Goal: Task Accomplishment & Management: Use online tool/utility

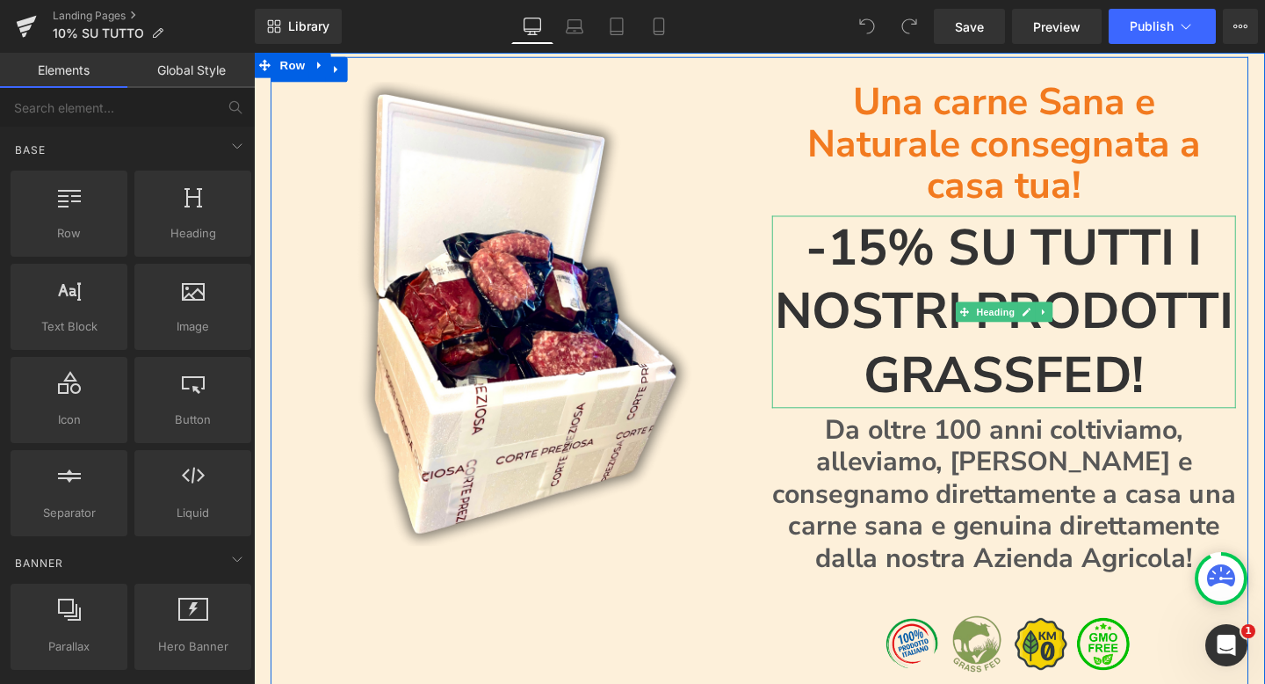
click at [914, 224] on h1 "-15% SU TUTTI I NOSTRI PRODOTTI GRASSFED!" at bounding box center [1043, 325] width 488 height 202
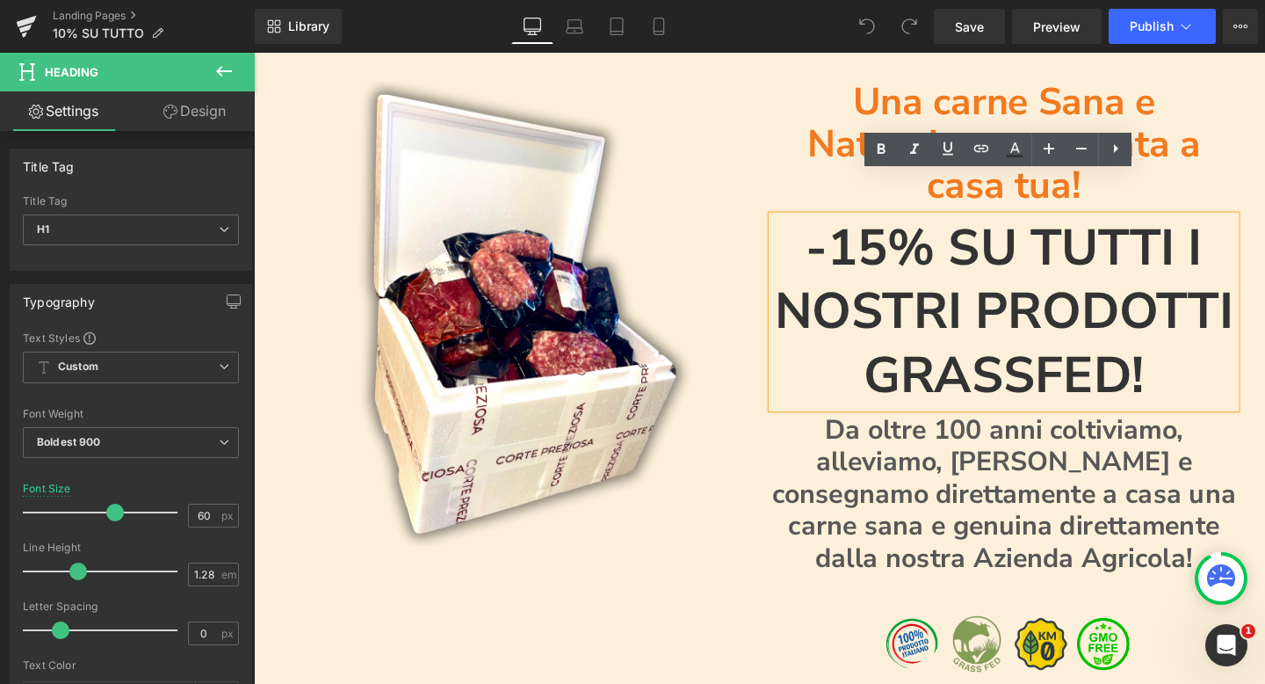
click at [915, 224] on h1 "-15% SU TUTTI I NOSTRI PRODOTTI GRASSFED!" at bounding box center [1043, 325] width 488 height 202
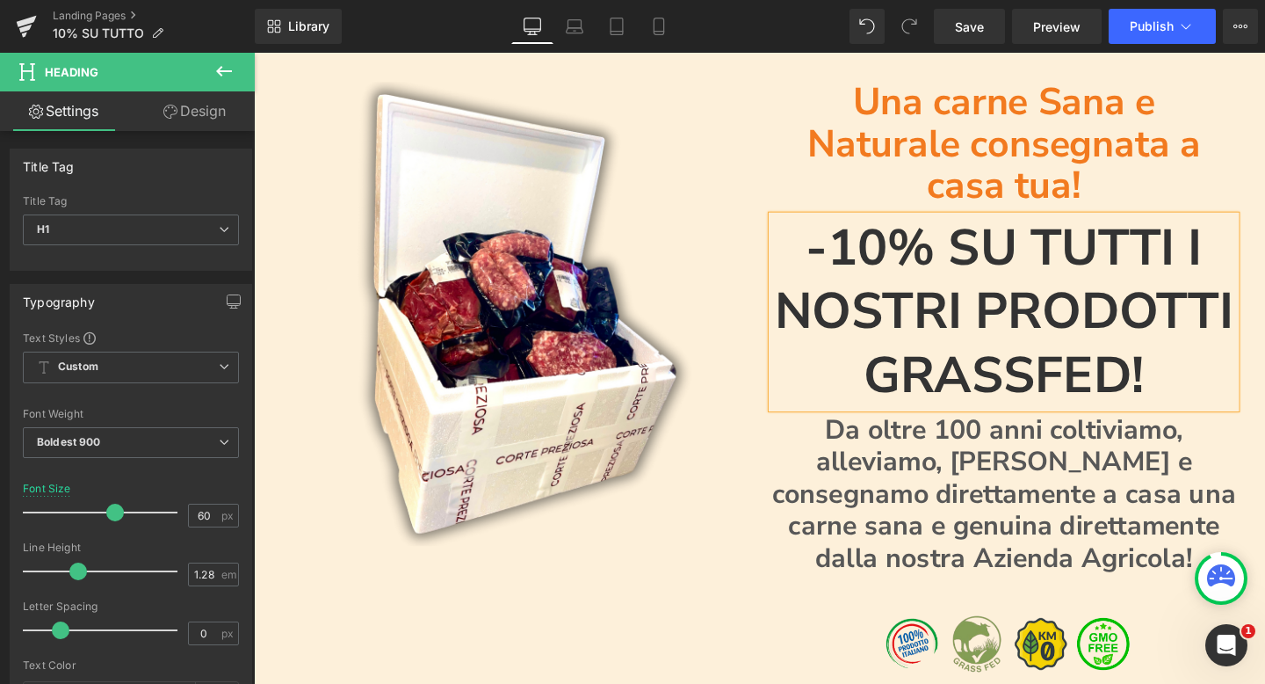
click at [792, 438] on div "Una carne Sana e Naturale consegnata a casa tua! Heading -10% SU TUTTI I NOSTRI…" at bounding box center [1042, 414] width 514 height 663
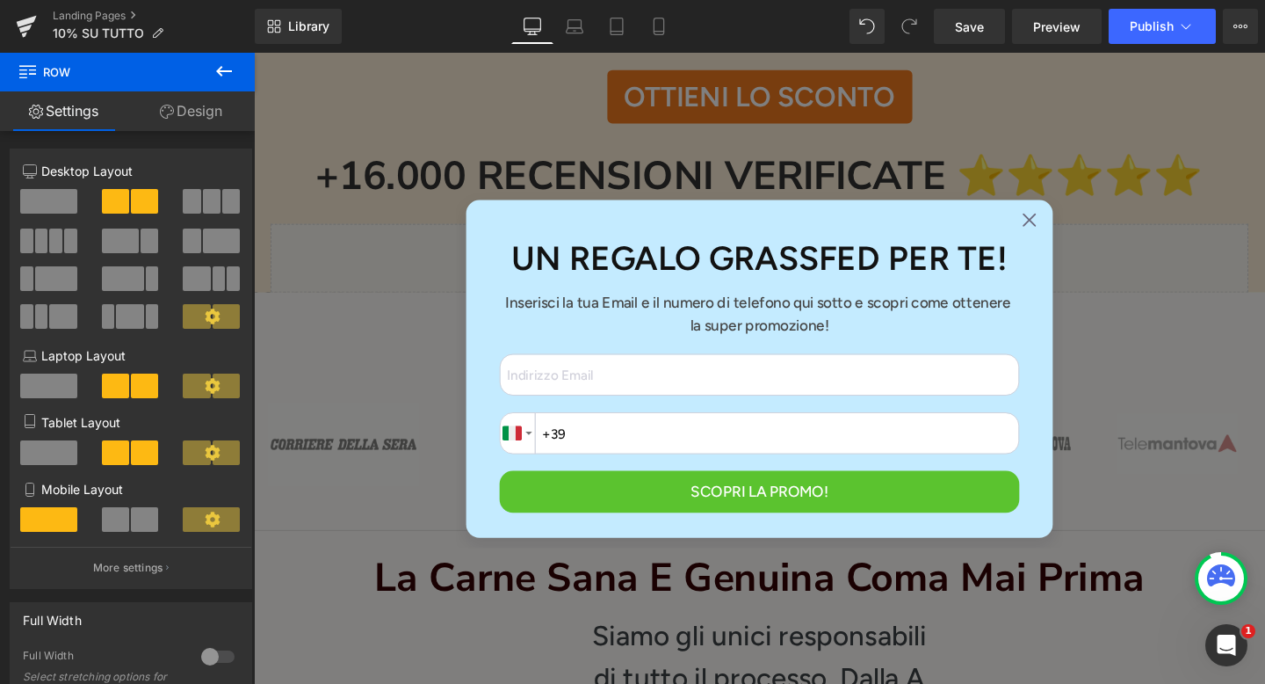
scroll to position [2264, 0]
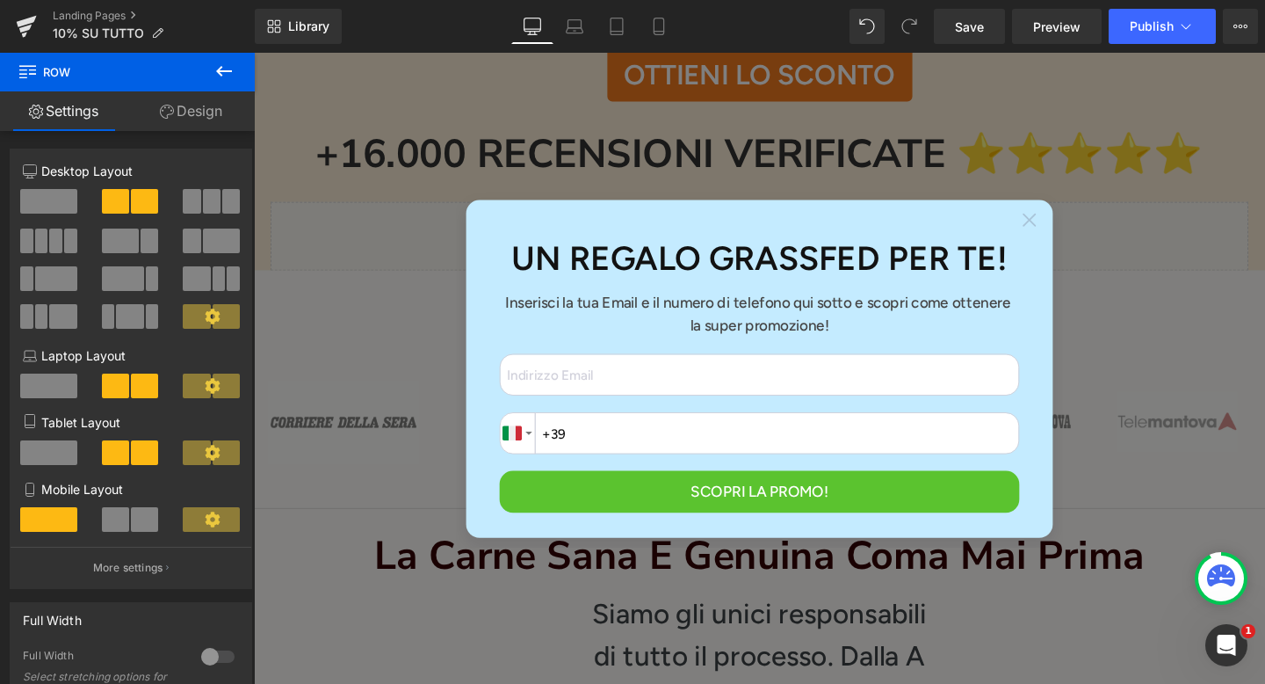
click at [1069, 221] on icon at bounding box center [1069, 228] width 14 height 14
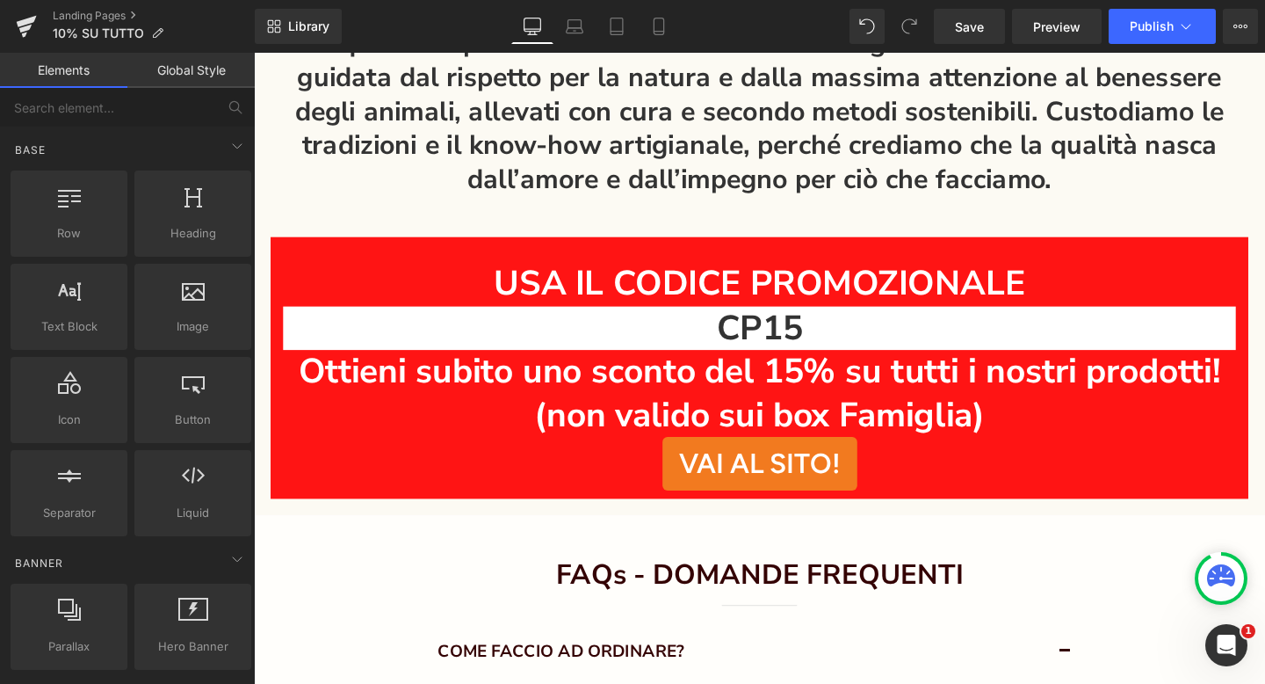
scroll to position [4499, 0]
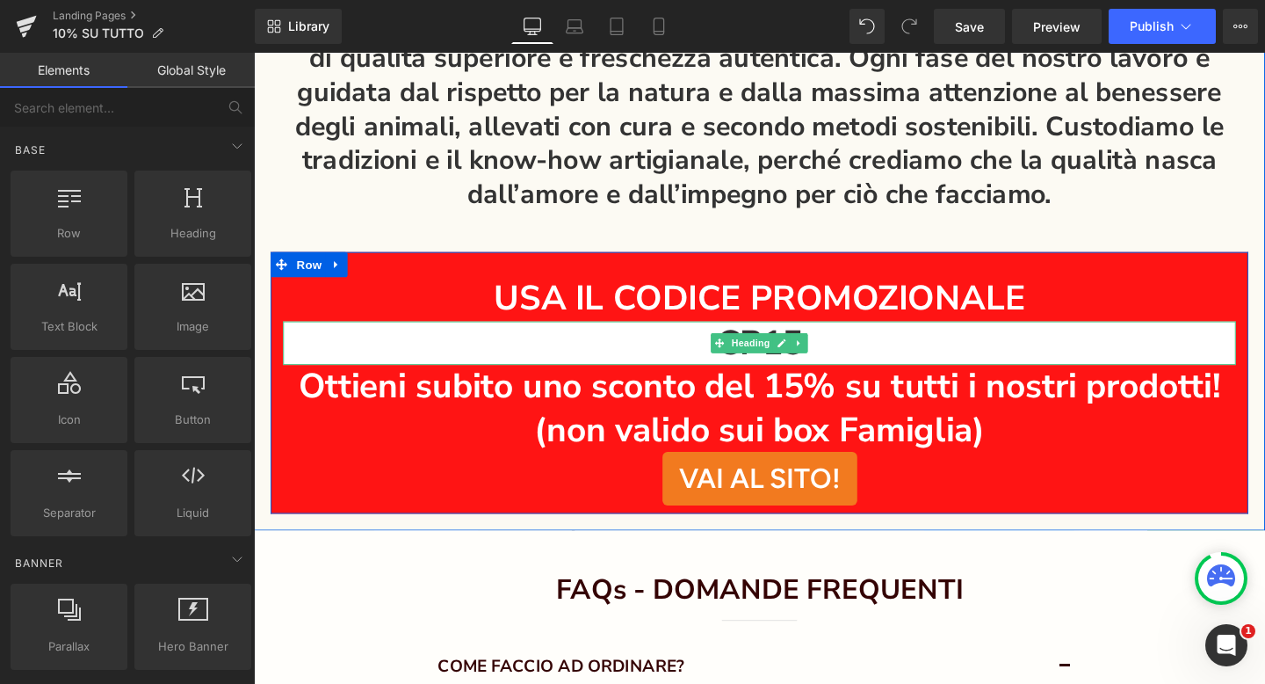
click at [874, 335] on h1 "CP15" at bounding box center [786, 358] width 1002 height 46
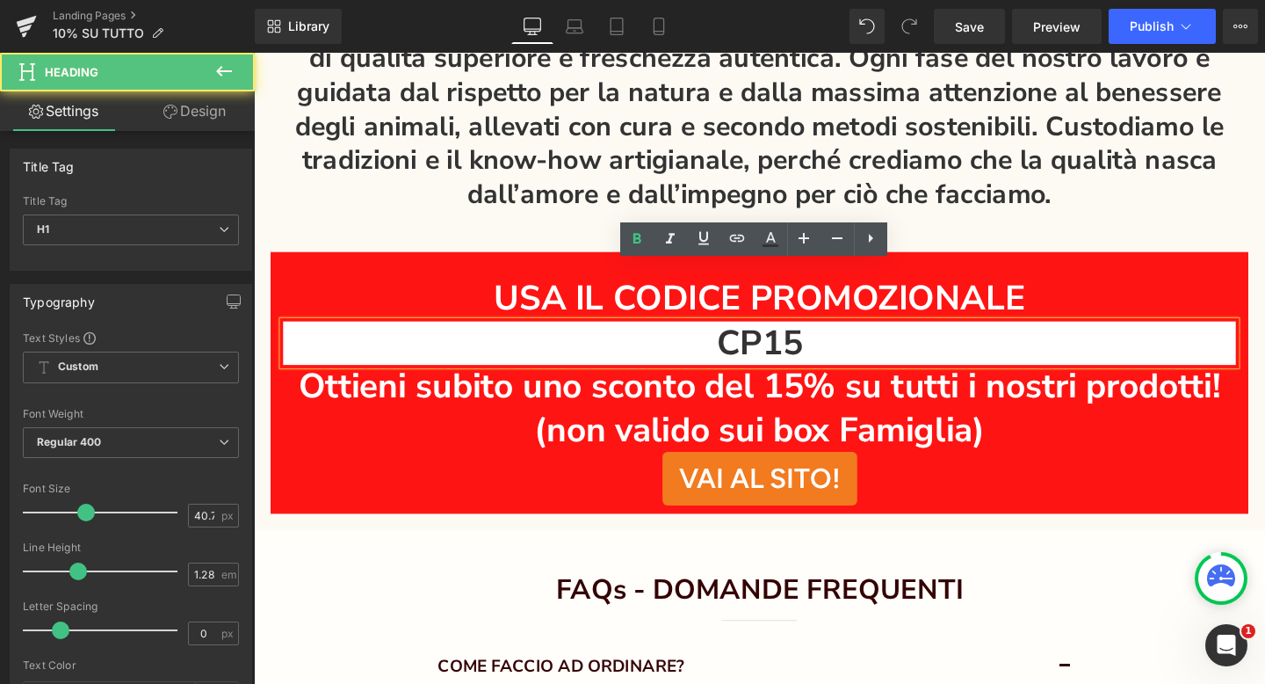
click at [802, 335] on h1 "CP15" at bounding box center [786, 358] width 1002 height 46
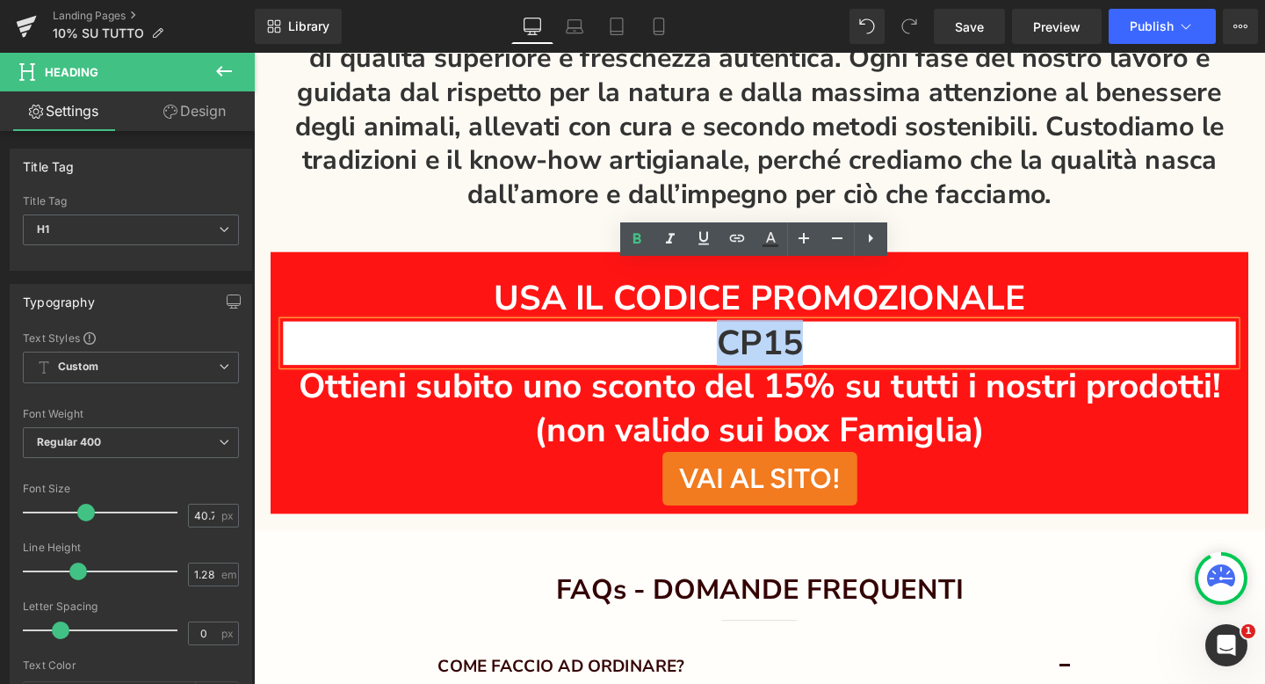
click at [802, 335] on h1 "CP15" at bounding box center [786, 358] width 1002 height 46
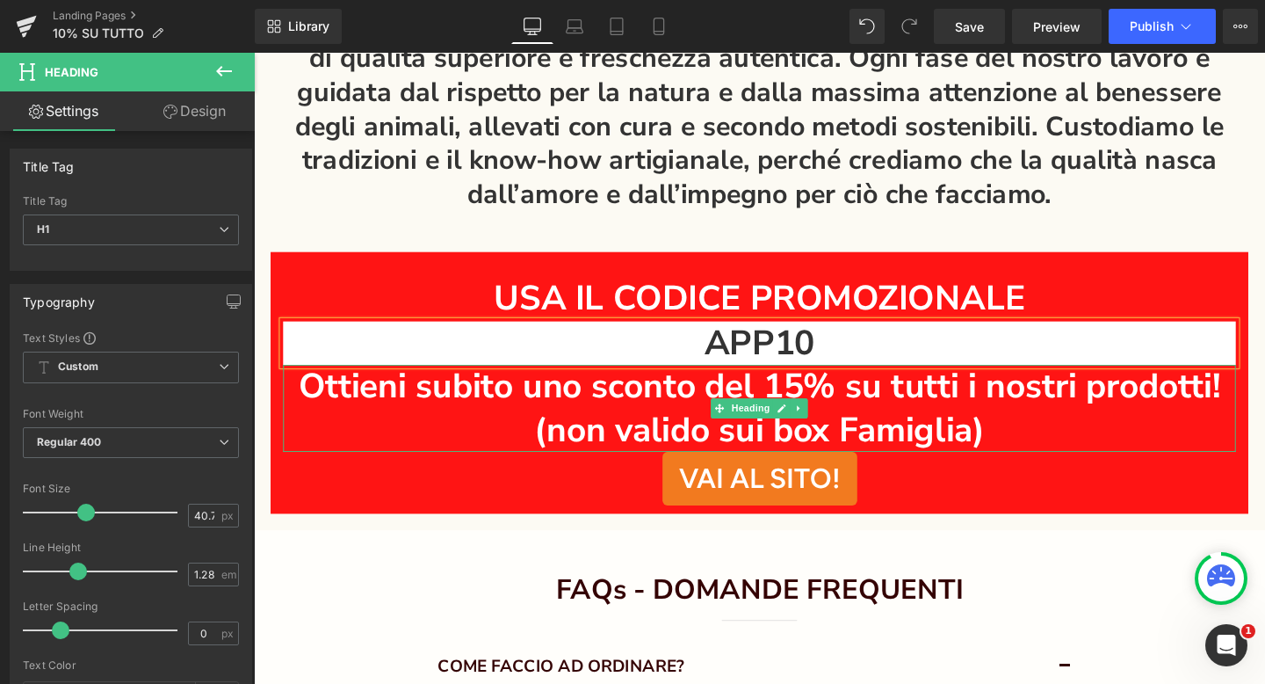
click at [831, 380] on h1 "Ottieni subito uno sconto del 15% su tutti i nostri prodotti! (non valido sui b…" at bounding box center [786, 425] width 1002 height 91
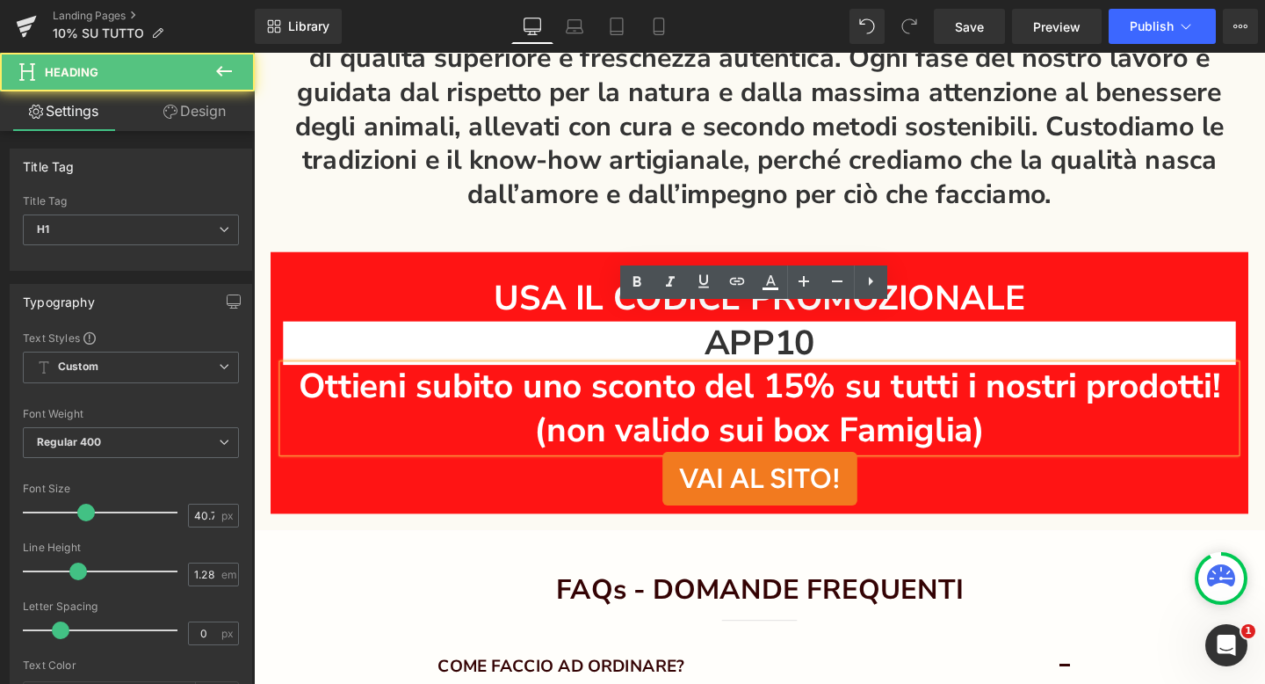
click at [832, 380] on h1 "Ottieni subito uno sconto del 15% su tutti i nostri prodotti! (non valido sui b…" at bounding box center [786, 425] width 1002 height 91
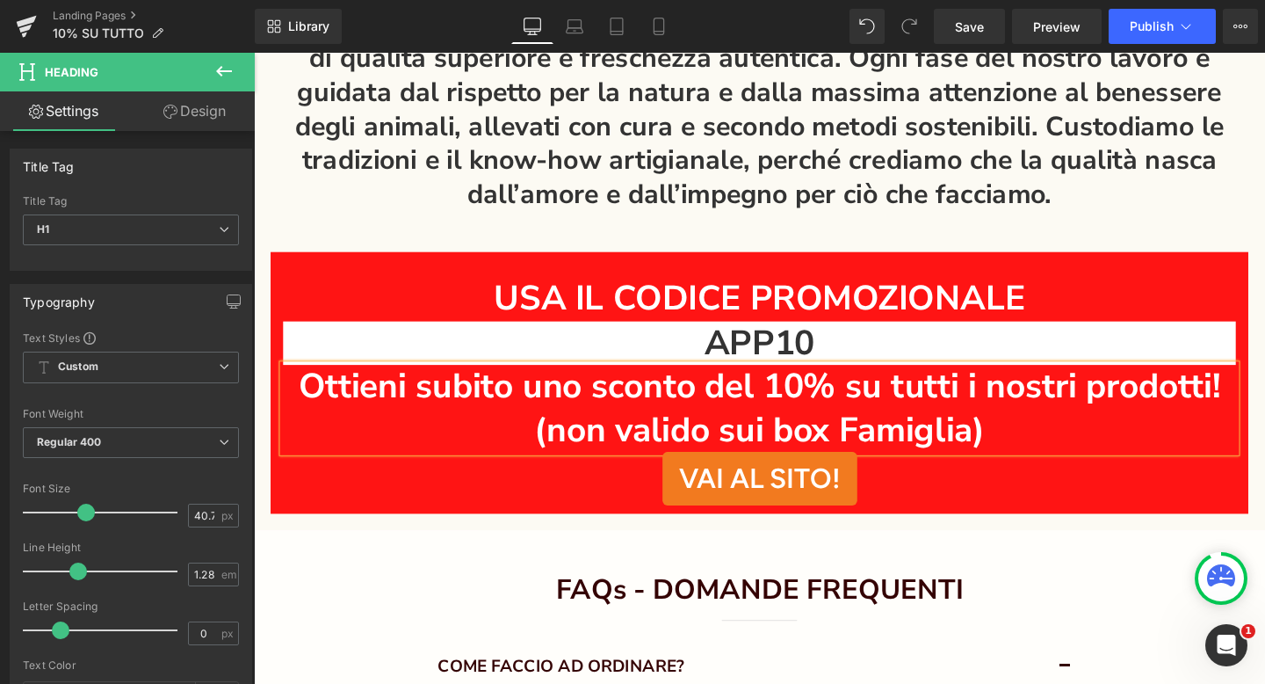
click at [1012, 380] on h1 "Ottieni subito uno sconto del 10% su tutti i nostri prodotti! (non valido sui b…" at bounding box center [786, 425] width 1002 height 91
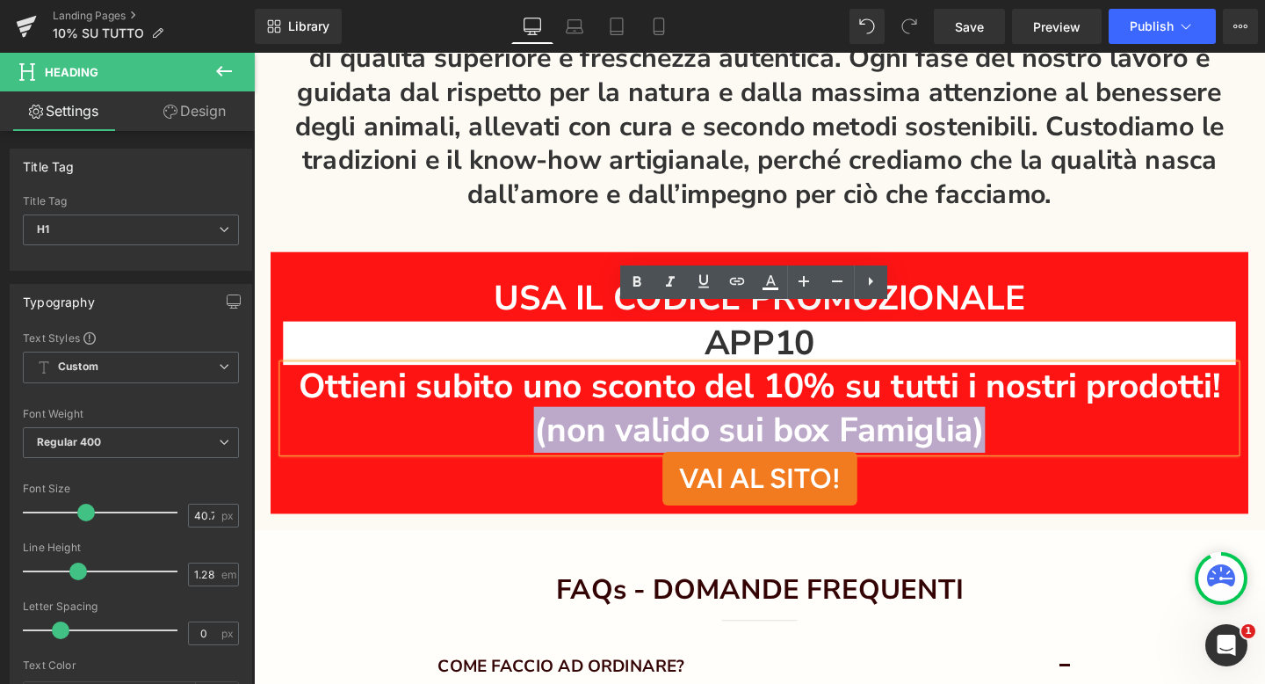
drag, startPoint x: 1012, startPoint y: 383, endPoint x: 563, endPoint y: 380, distance: 449.0
click at [562, 380] on h1 "Ottieni subito uno sconto del 10% su tutti i nostri prodotti! (non valido sui b…" at bounding box center [786, 425] width 1002 height 91
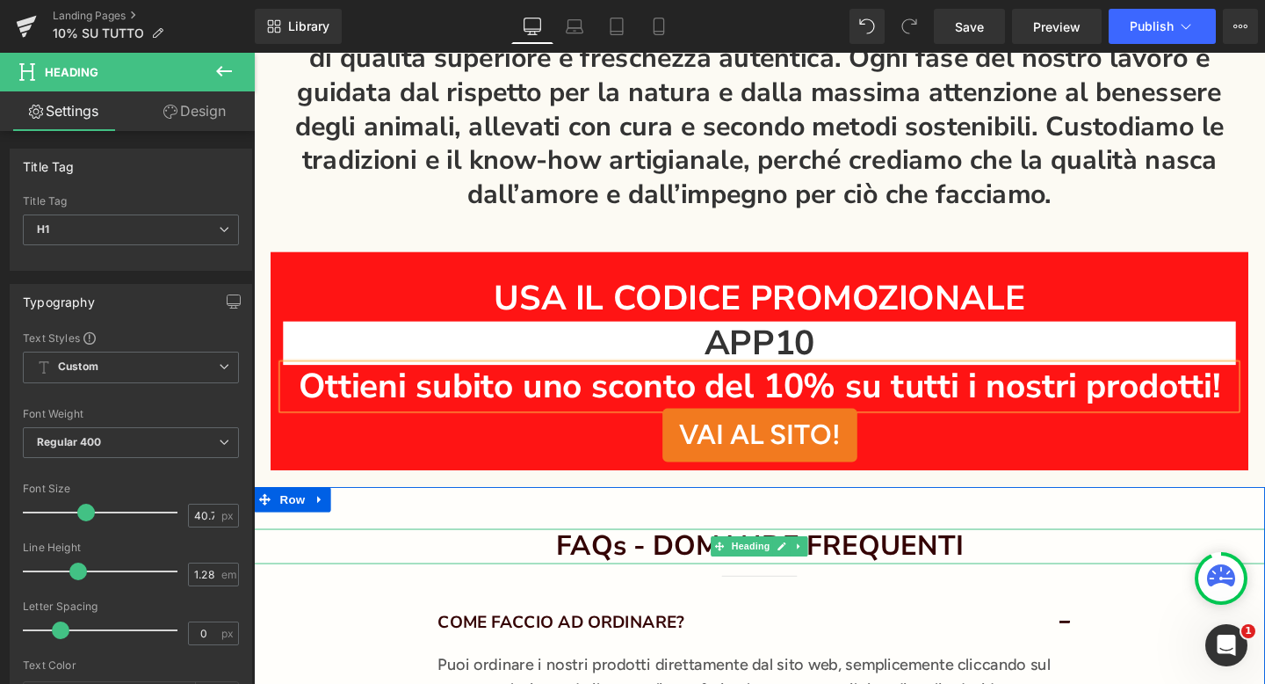
click at [1144, 553] on h2 "FAQs - DOMANDE FREQUENTI" at bounding box center [785, 572] width 1063 height 38
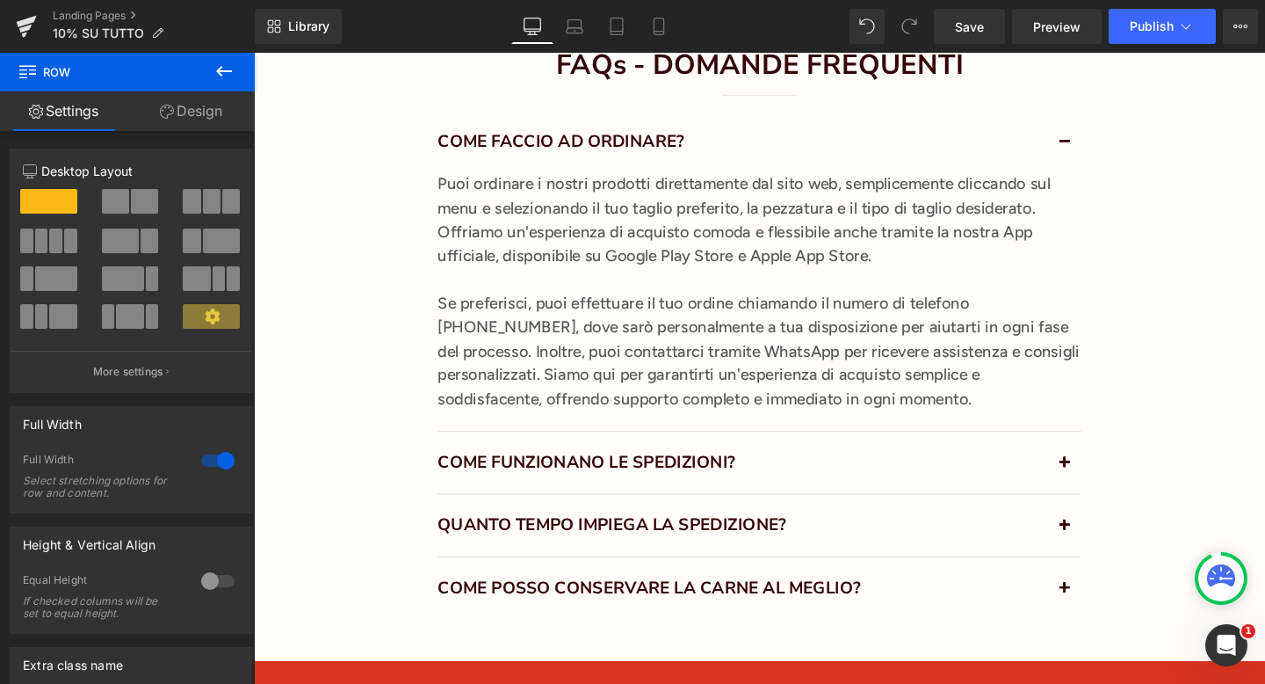
scroll to position [5009, 0]
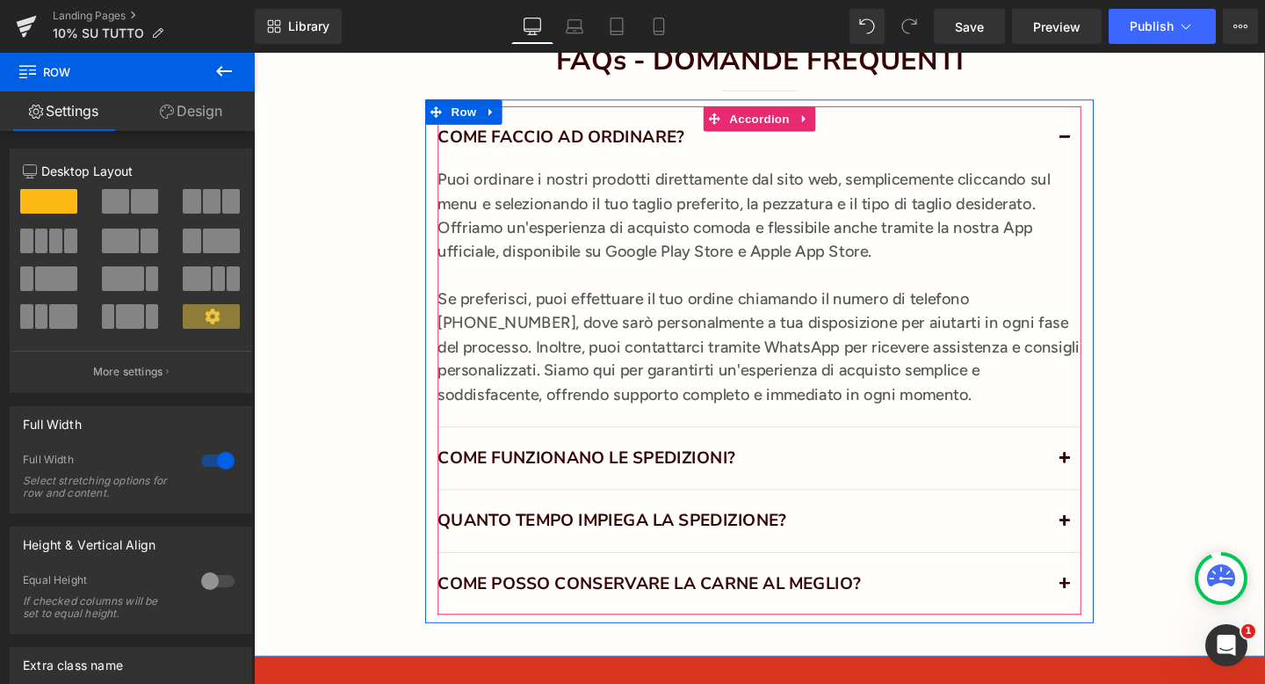
click at [1106, 550] on span "button" at bounding box center [1106, 550] width 0 height 0
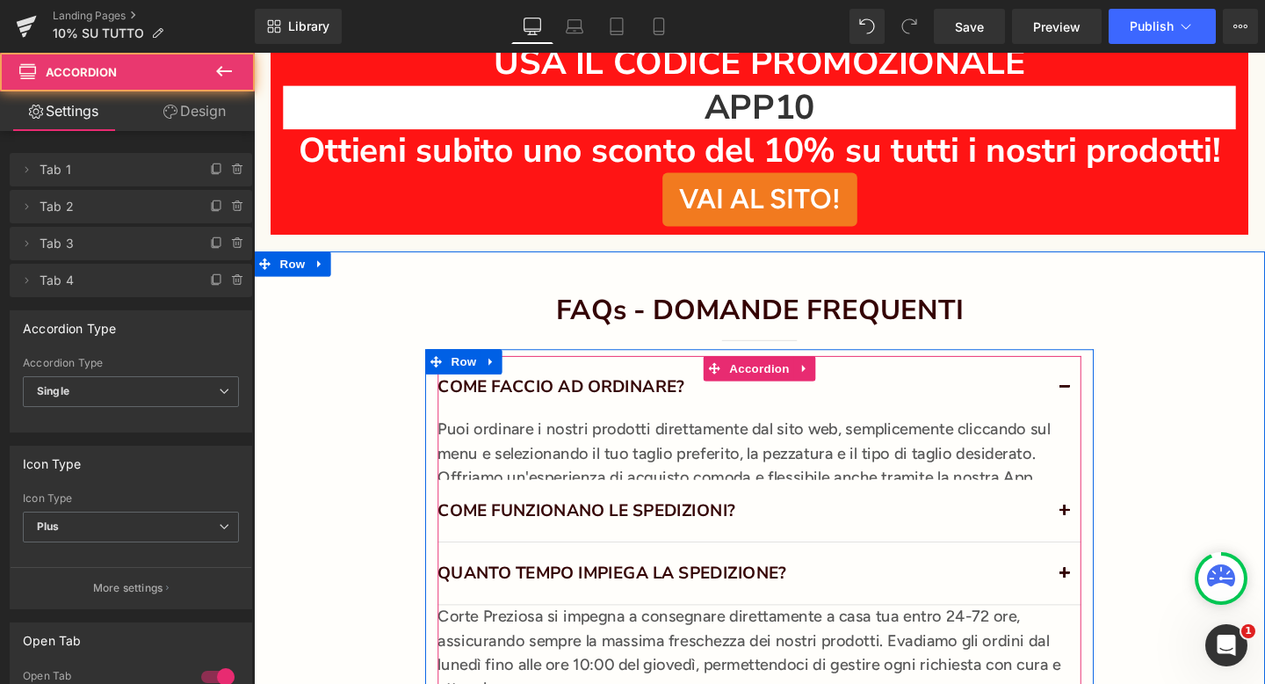
scroll to position [4736, 0]
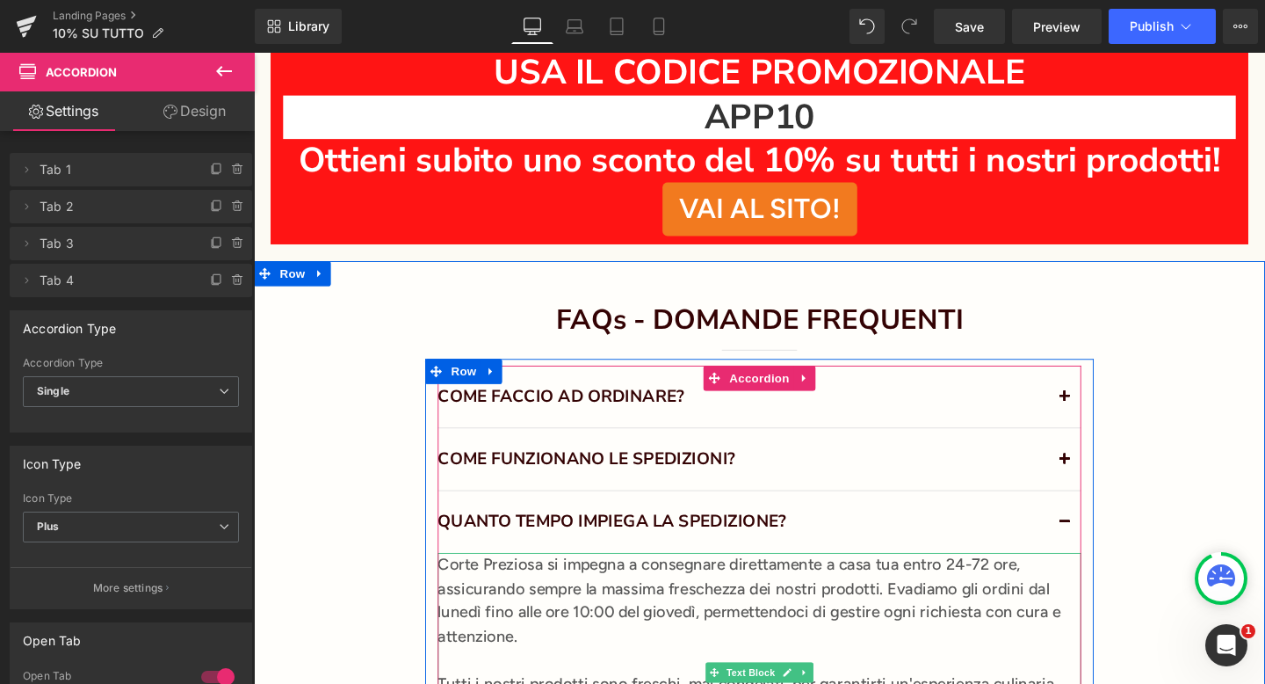
click at [1045, 578] on p "Corte Preziosa si impegna a consegnare direttamente a casa tua entro 24-72 ore,…" at bounding box center [785, 628] width 676 height 100
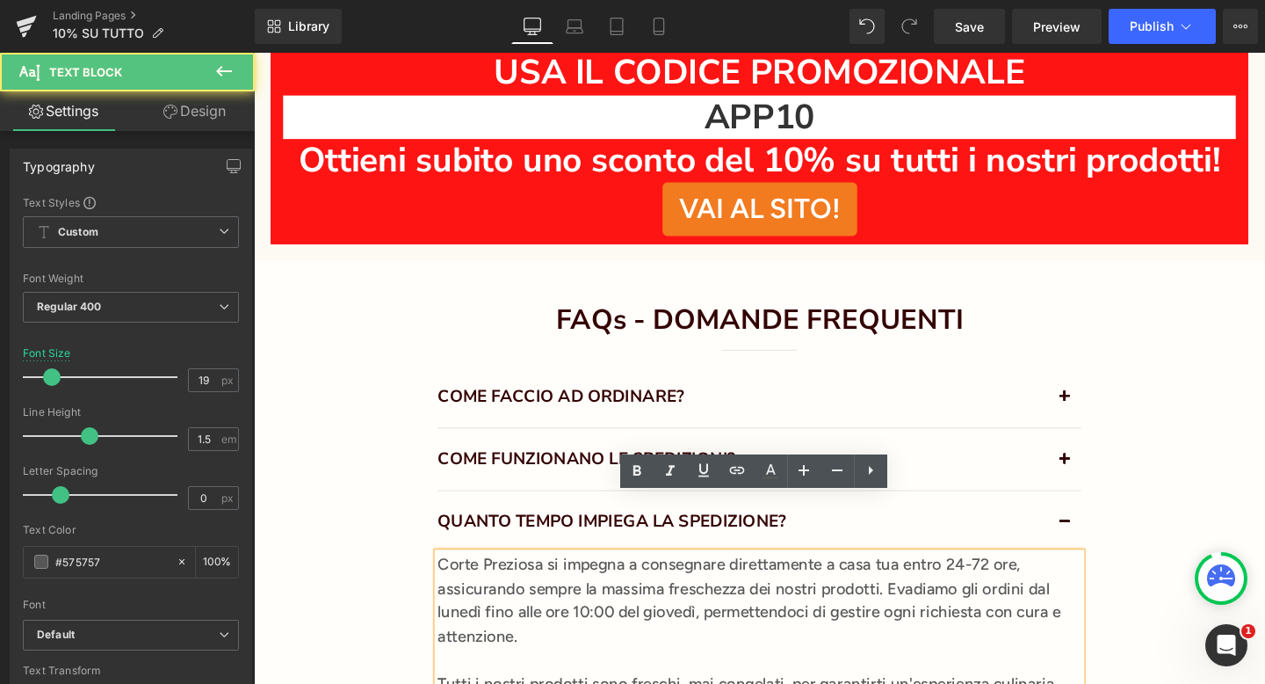
click at [1048, 578] on p "Corte Preziosa si impegna a consegnare direttamente a casa tua entro 24-72 ore,…" at bounding box center [785, 628] width 676 height 100
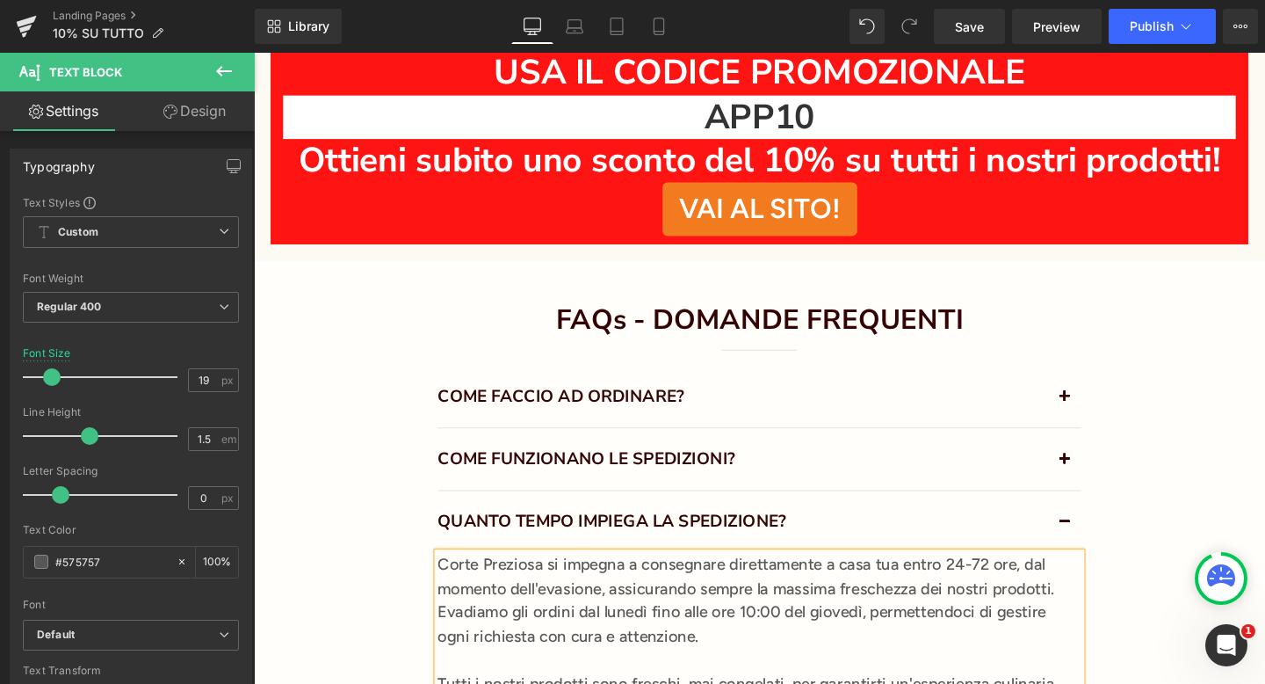
click at [1248, 510] on div "FAQs - DOMANDE FREQUENTI Heading Separator COME FACCIO AD ORDINARE? Heading Tex…" at bounding box center [785, 620] width 1063 height 610
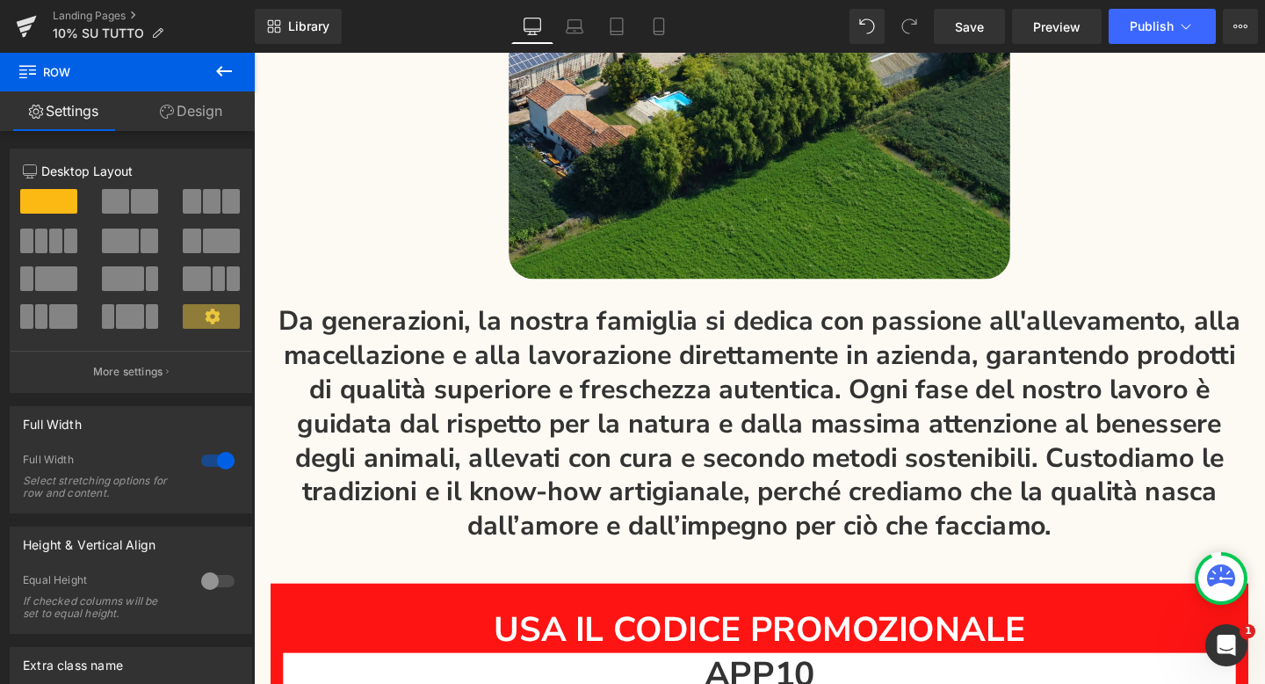
scroll to position [4191, 0]
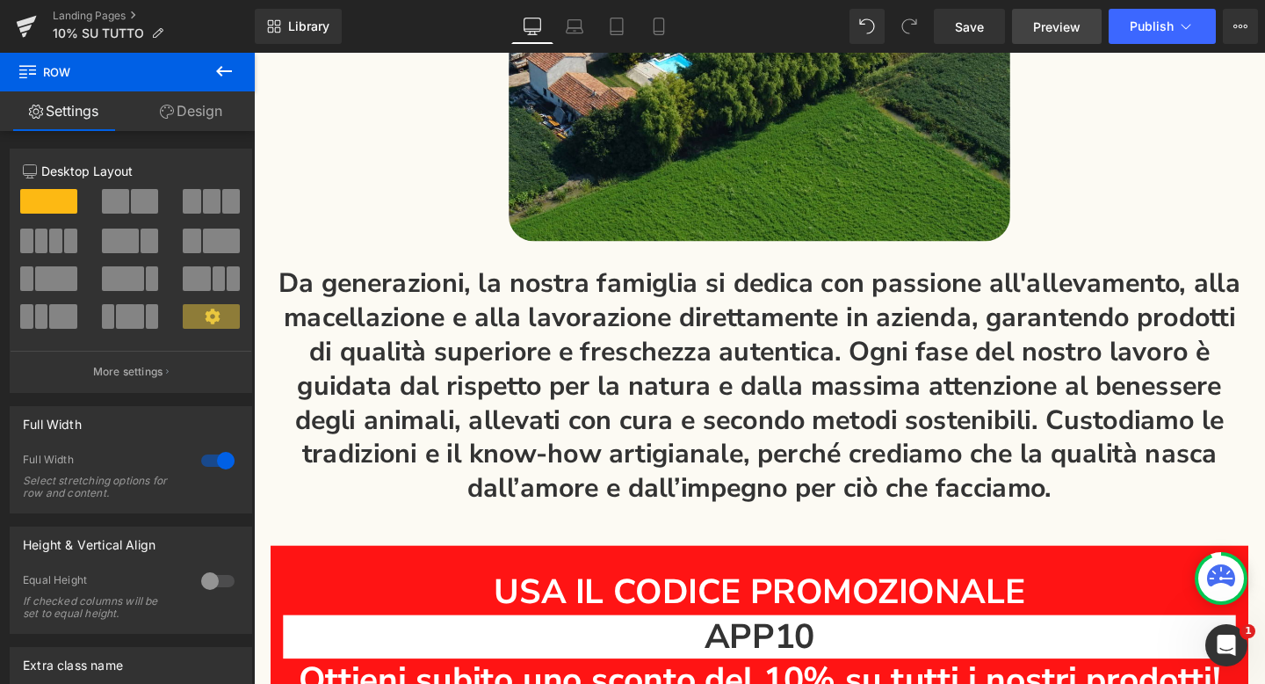
click at [1065, 25] on span "Preview" at bounding box center [1056, 27] width 47 height 18
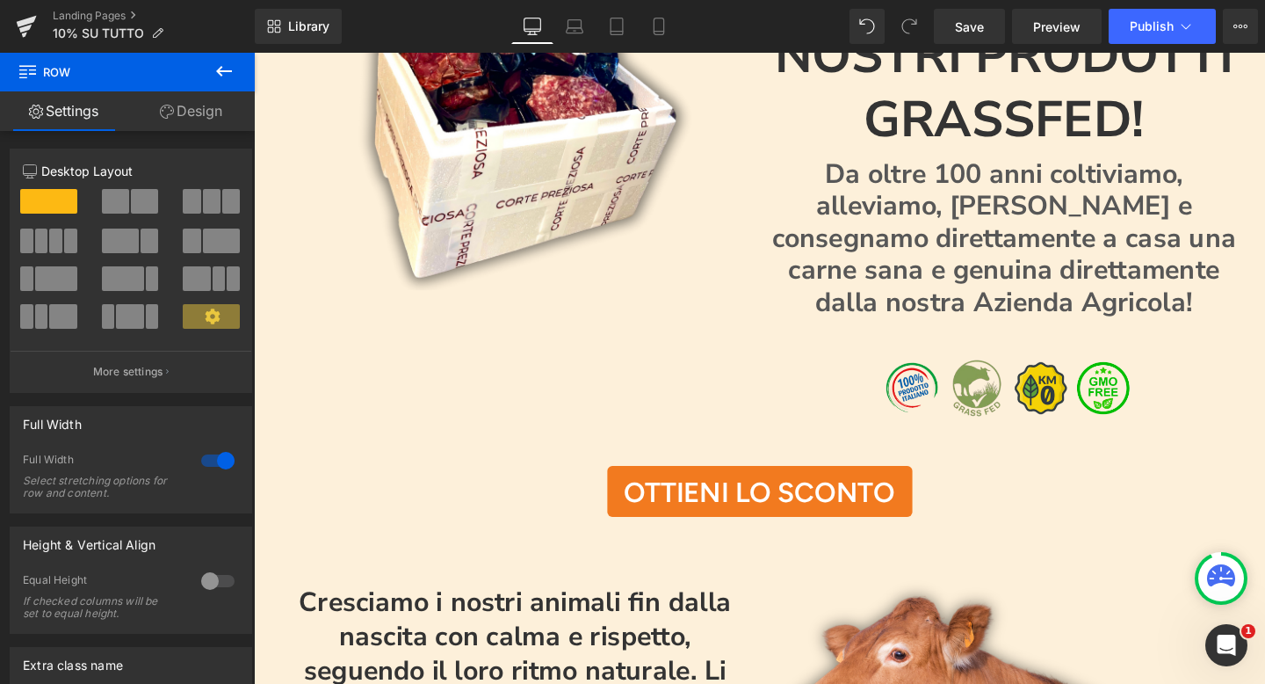
scroll to position [0, 0]
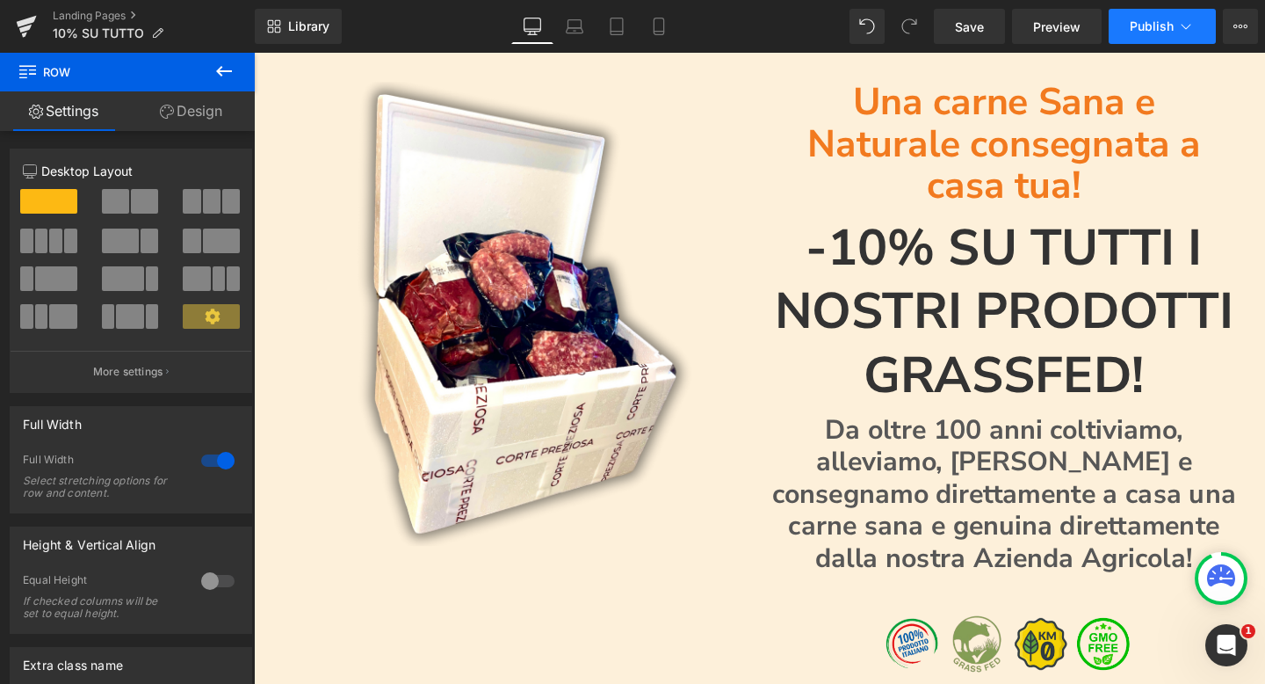
click at [1150, 24] on span "Publish" at bounding box center [1152, 26] width 44 height 14
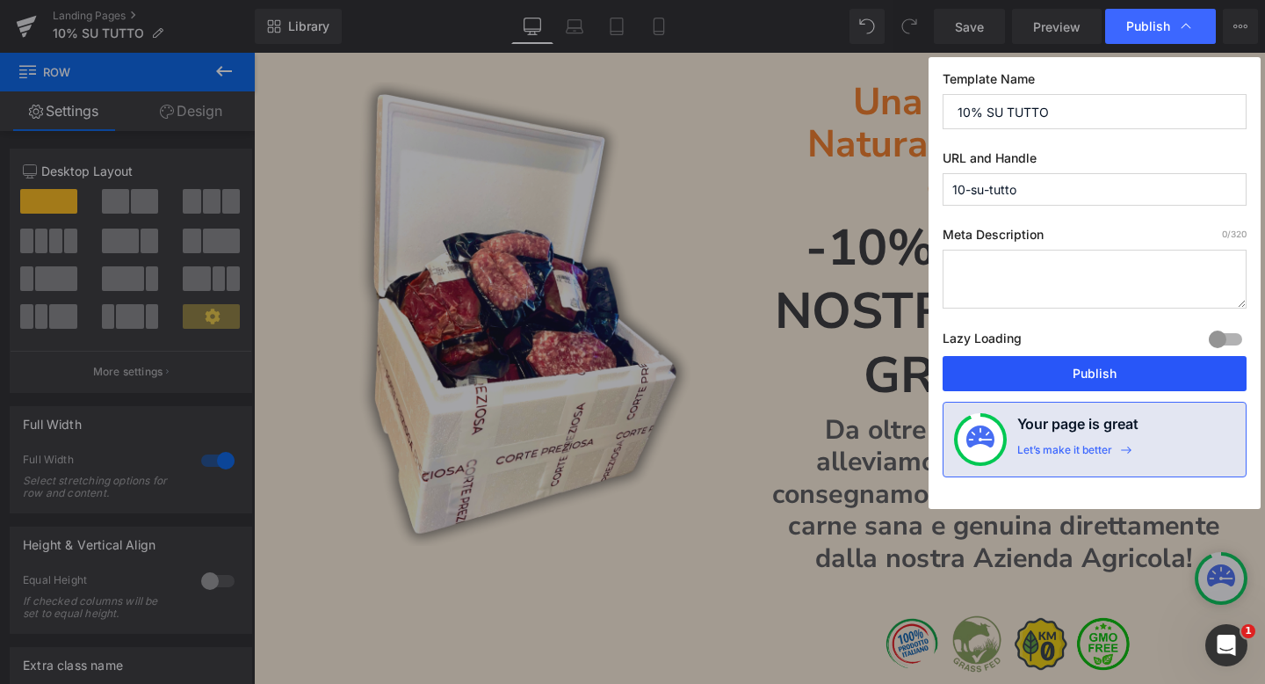
click at [1094, 367] on button "Publish" at bounding box center [1095, 373] width 304 height 35
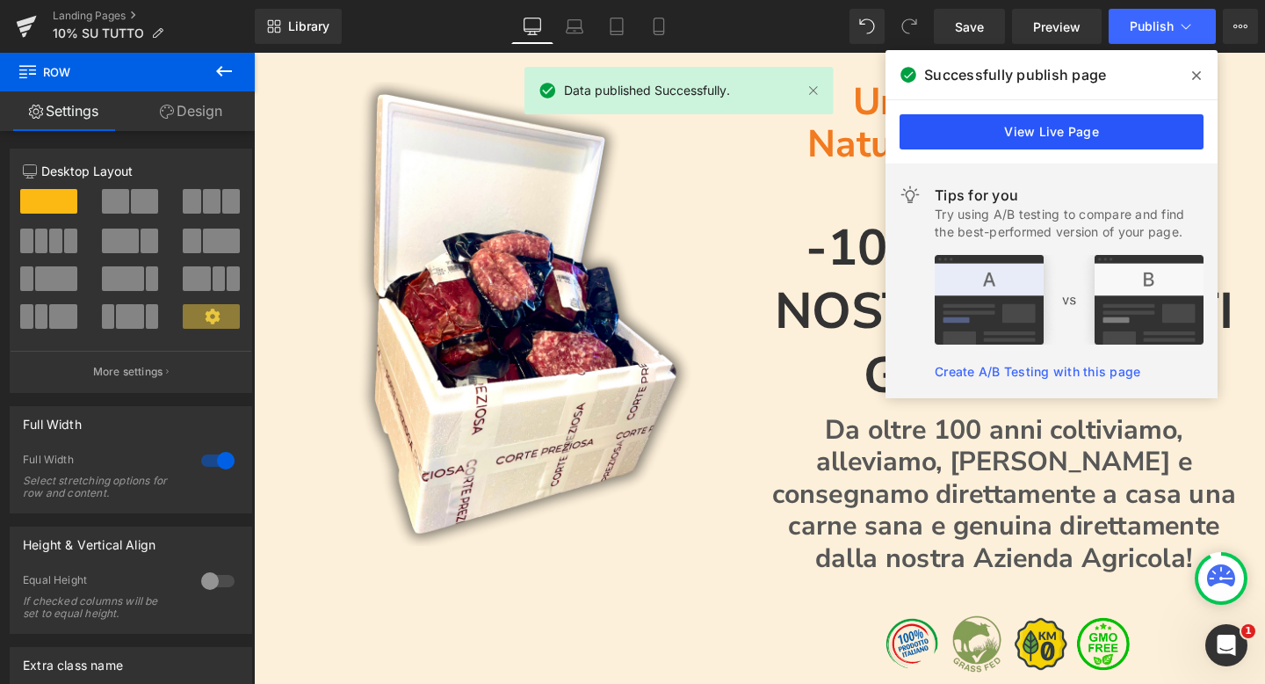
click at [1097, 131] on link "View Live Page" at bounding box center [1052, 131] width 304 height 35
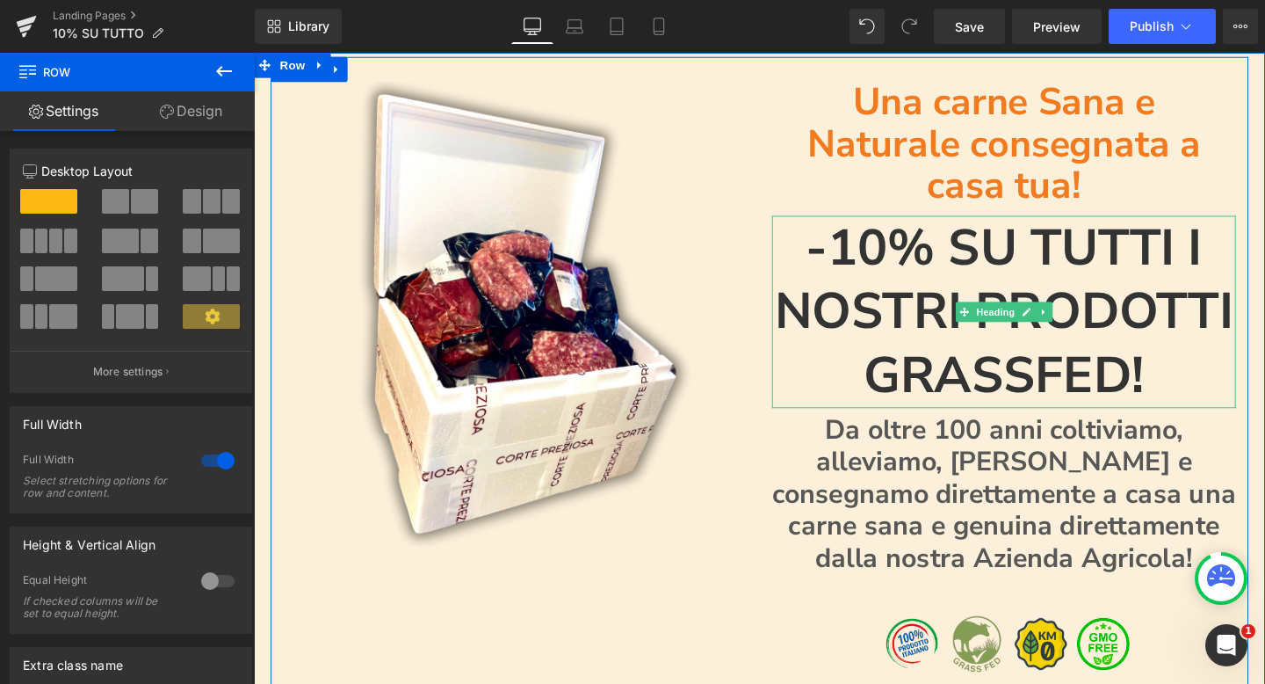
click at [886, 224] on h1 "-10% SU TUTTI I NOSTRI PRODOTTI GRASSFED!" at bounding box center [1043, 325] width 488 height 202
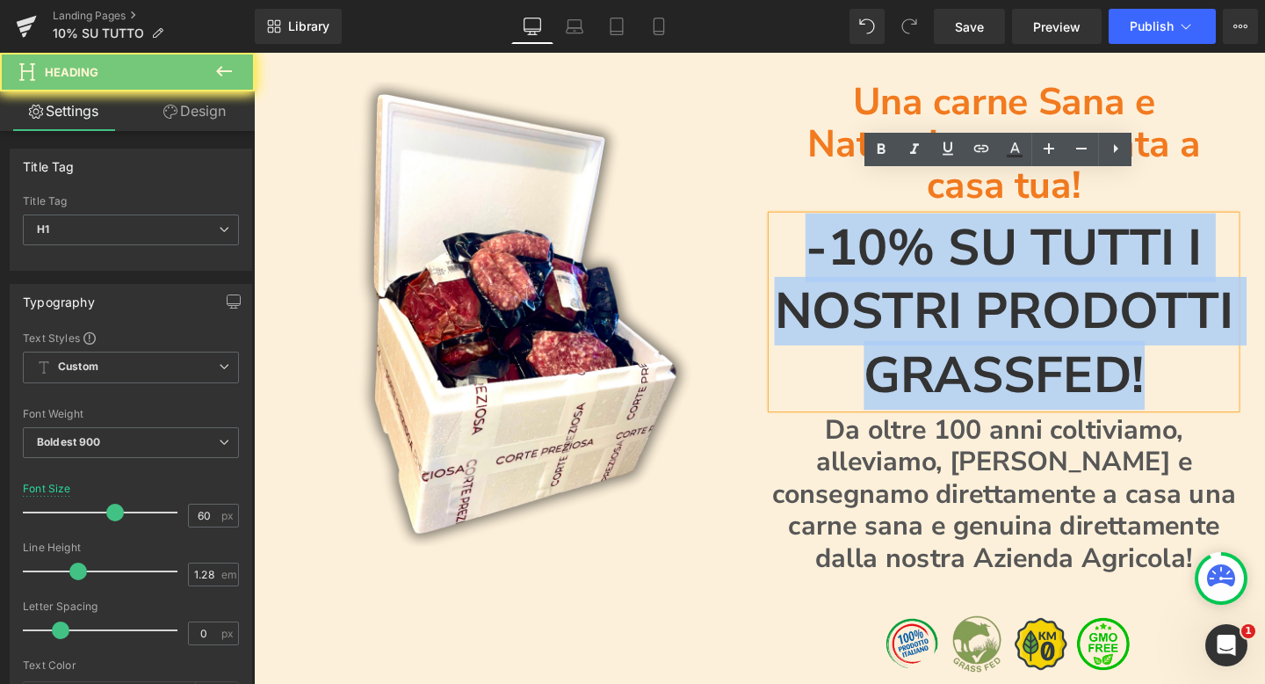
click at [886, 224] on h1 "-10% SU TUTTI I NOSTRI PRODOTTI GRASSFED!" at bounding box center [1043, 325] width 488 height 202
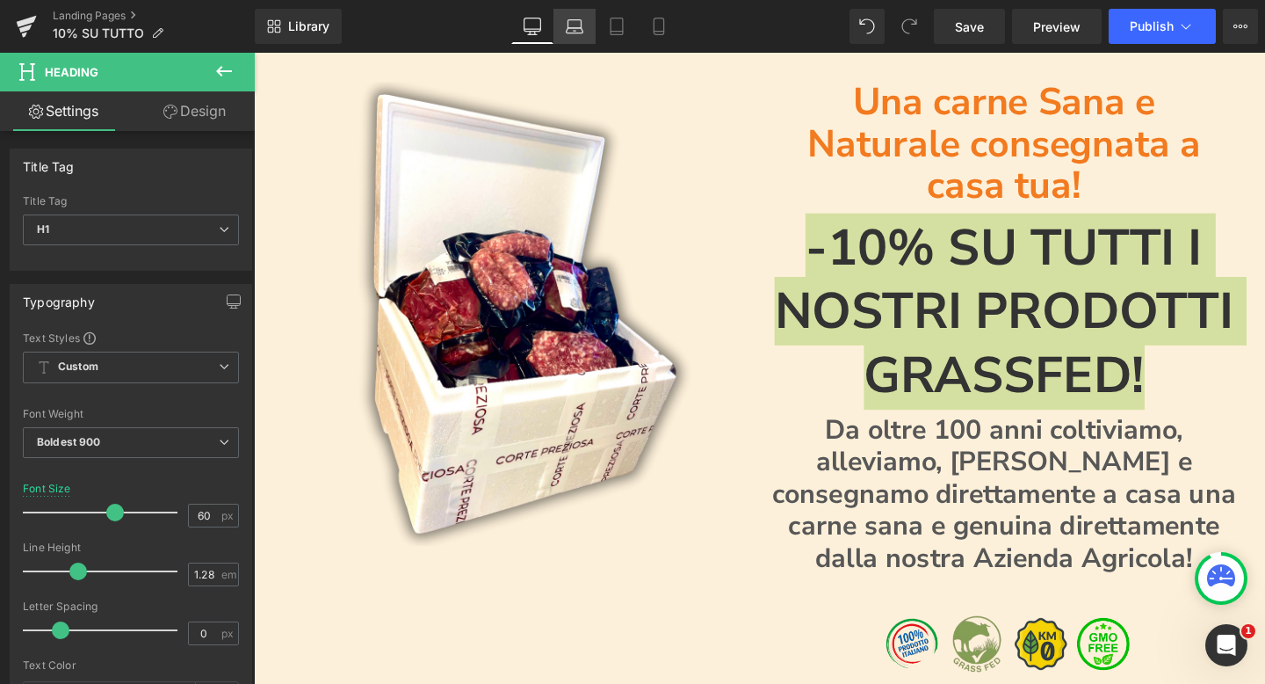
click at [577, 25] on icon at bounding box center [575, 27] width 18 height 18
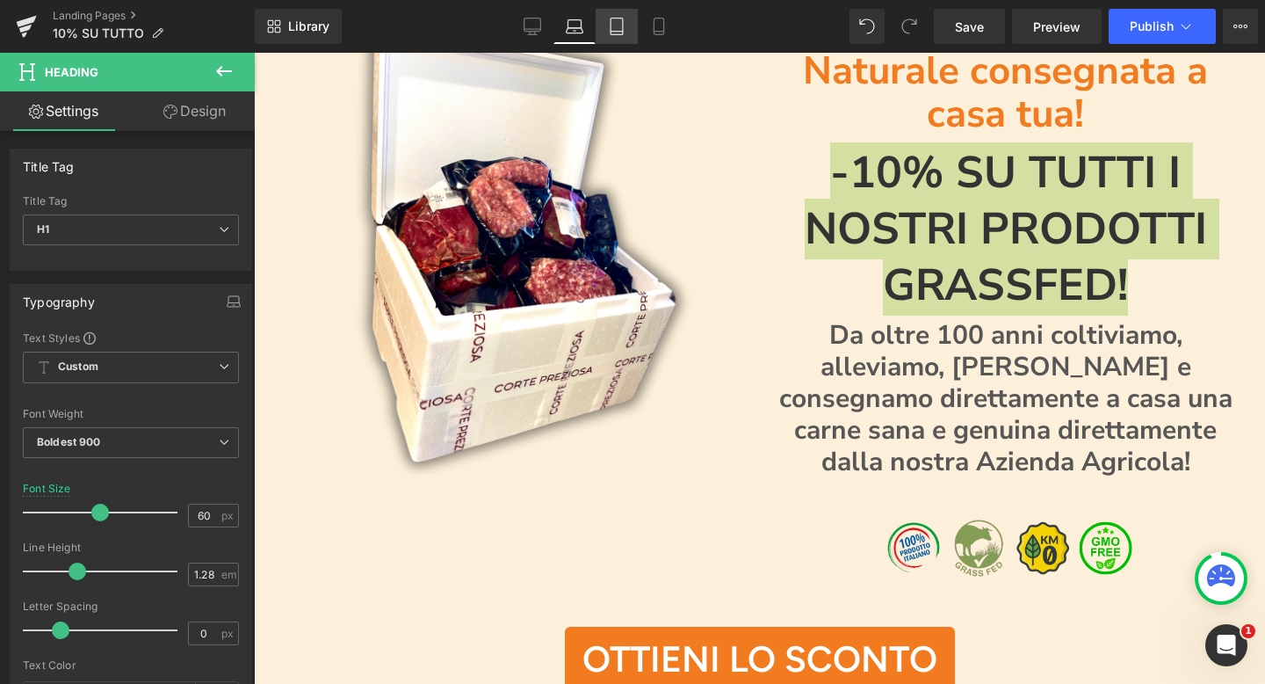
click at [617, 24] on icon at bounding box center [617, 27] width 18 height 18
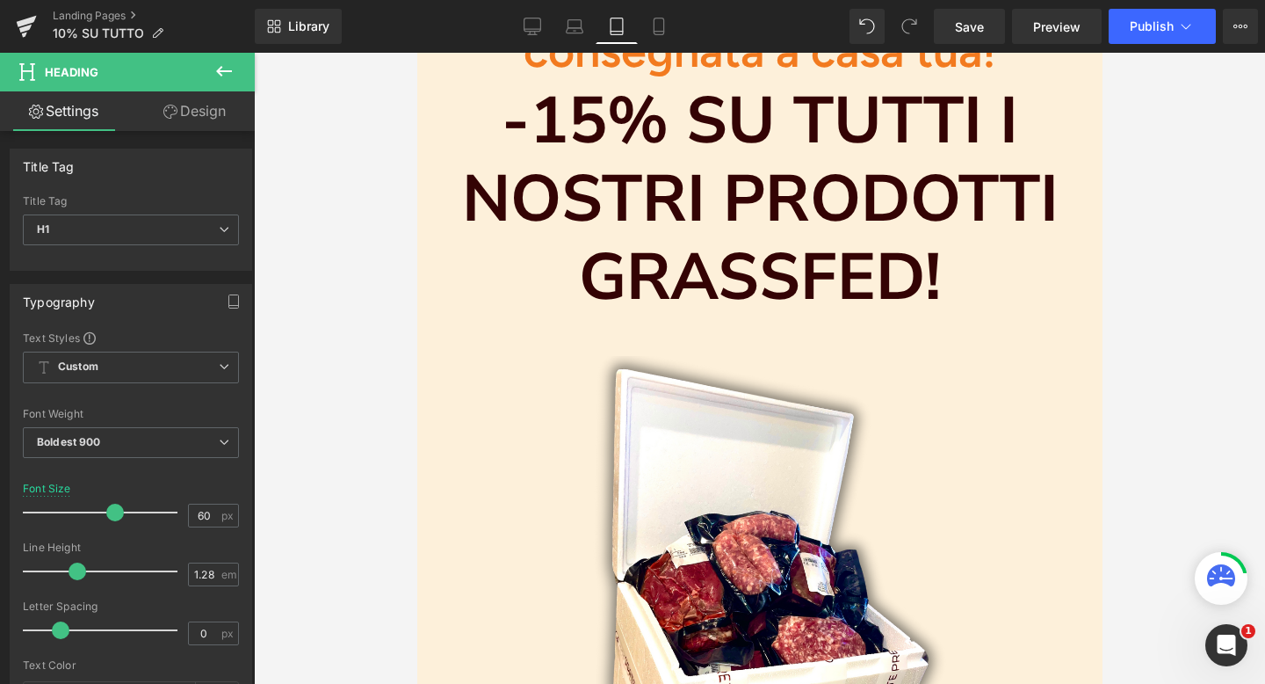
scroll to position [0, 0]
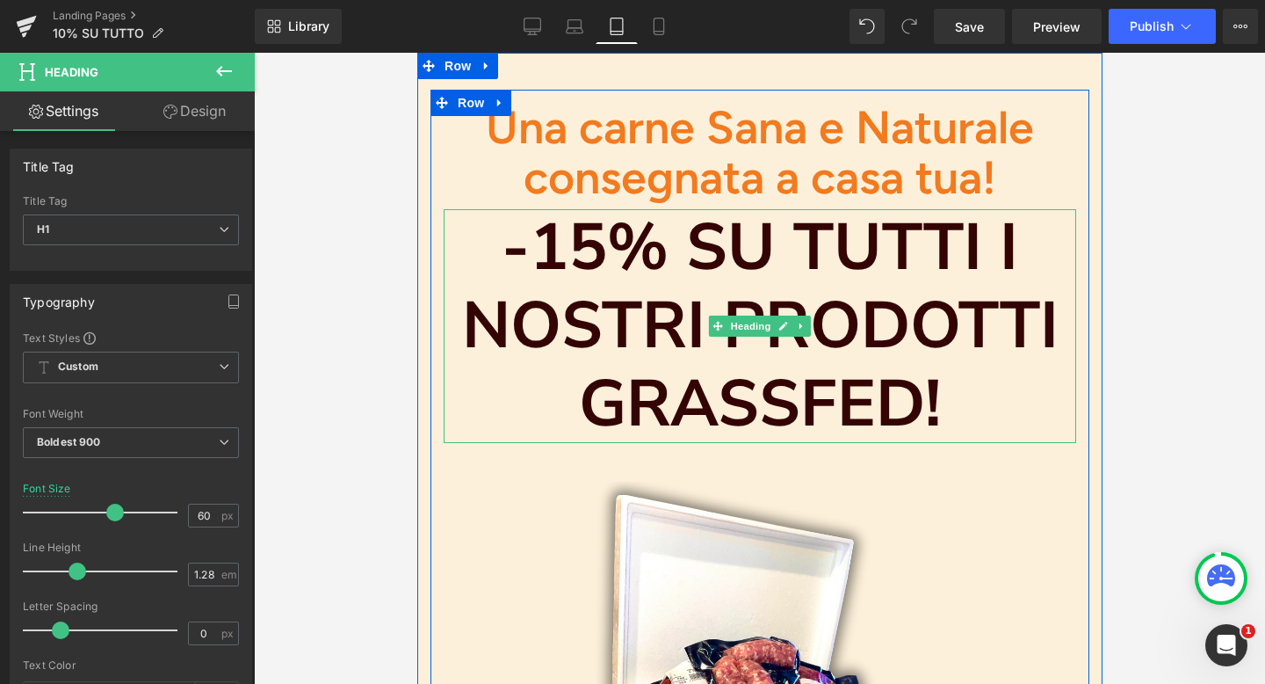
click at [617, 231] on h1 "-15% SU TUTTI I NOSTRI PRODOTTI GRASSFED!" at bounding box center [759, 326] width 633 height 234
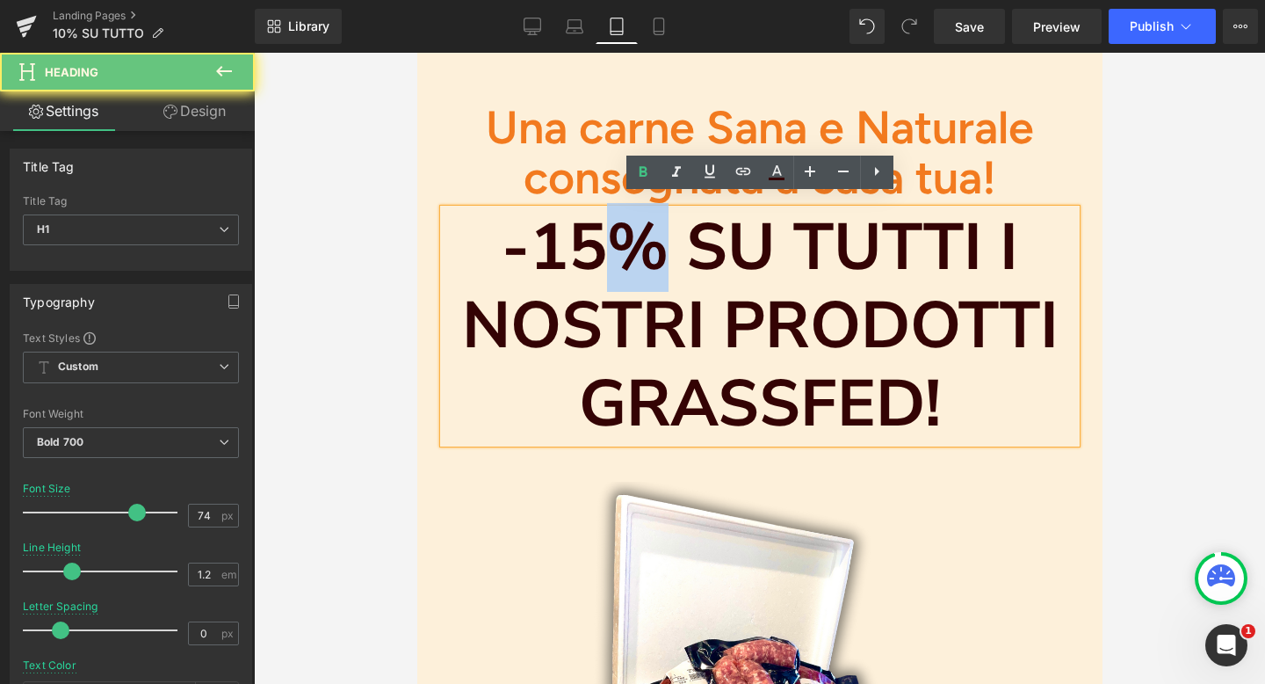
click at [617, 230] on h1 "-15% SU TUTTI I NOSTRI PRODOTTI GRASSFED!" at bounding box center [759, 326] width 633 height 234
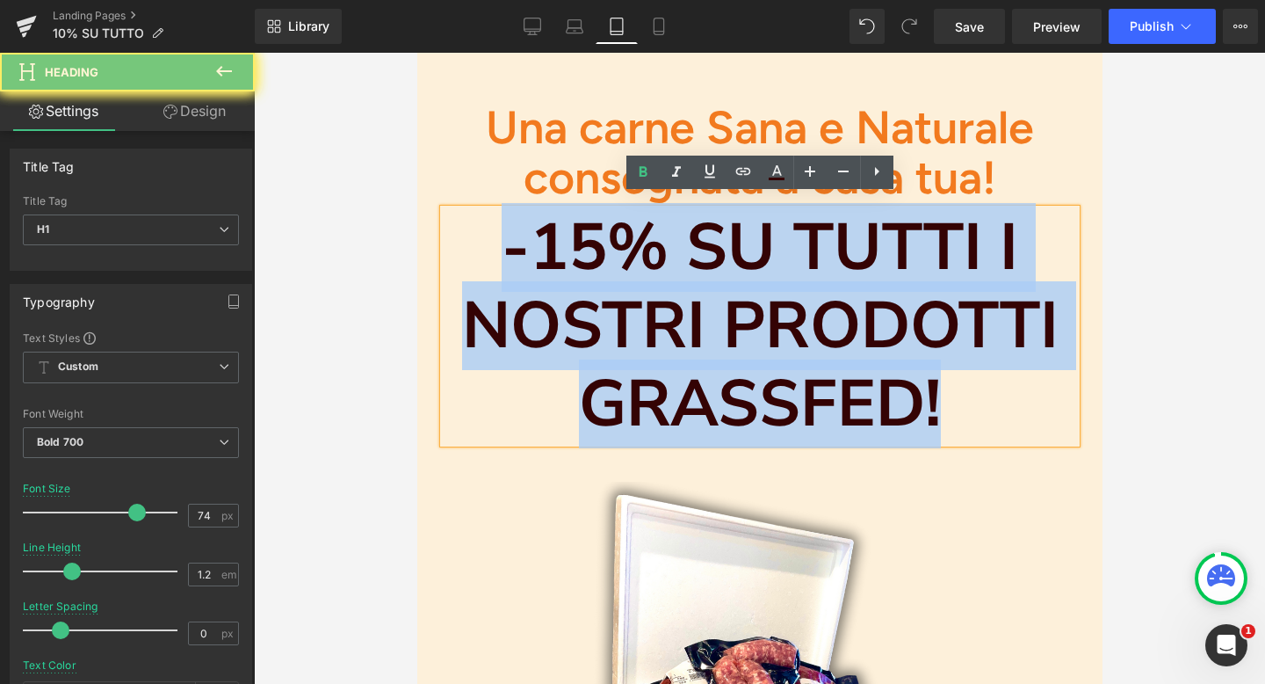
click at [617, 230] on h1 "-15% SU TUTTI I NOSTRI PRODOTTI GRASSFED!" at bounding box center [759, 326] width 633 height 234
paste div
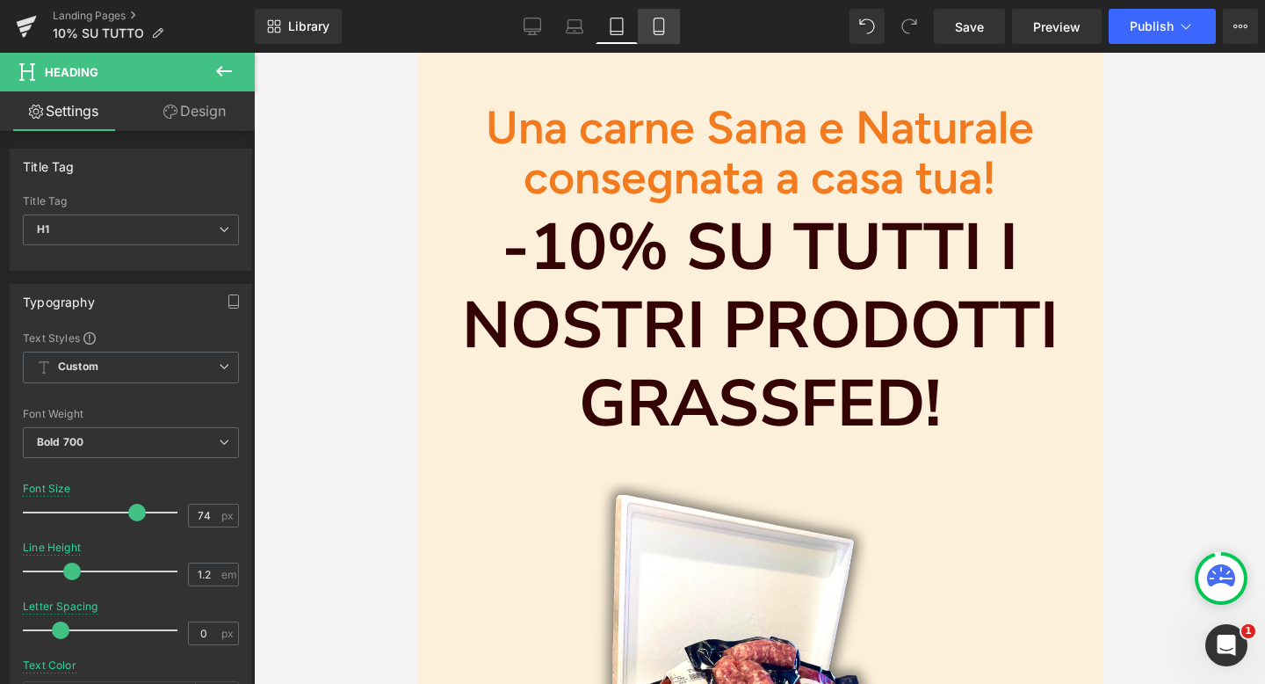
click at [661, 33] on icon at bounding box center [659, 26] width 10 height 17
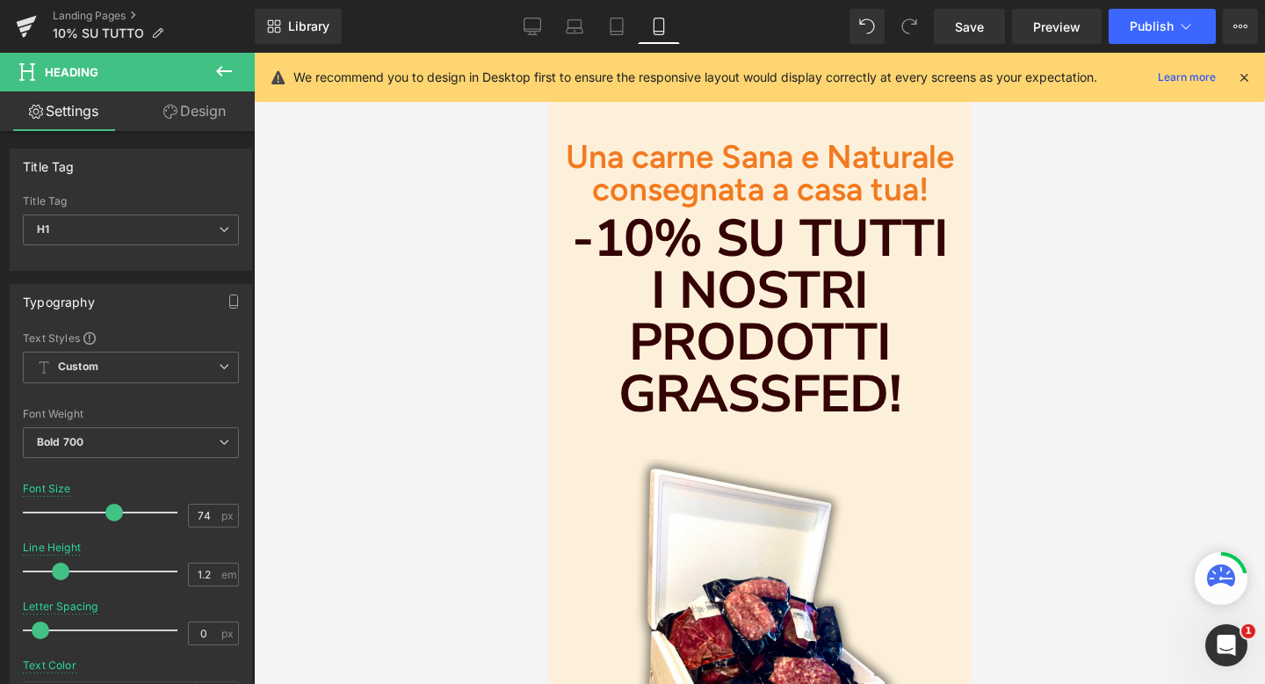
scroll to position [48, 0]
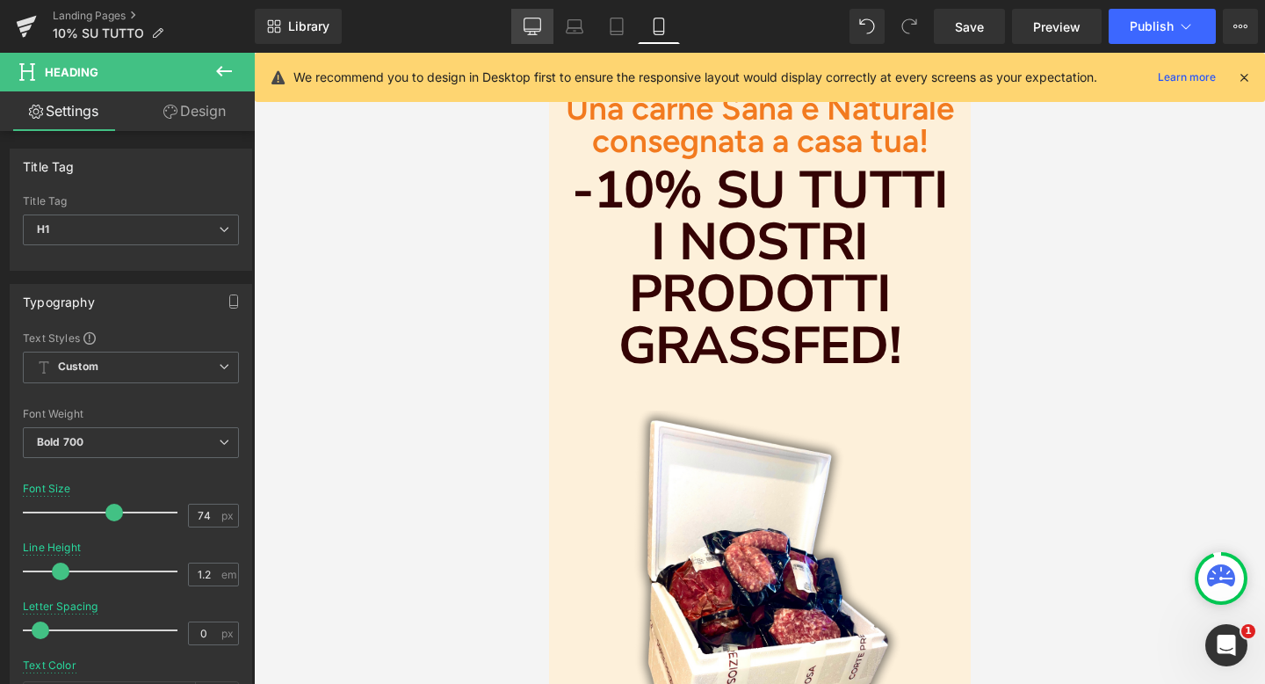
click at [534, 22] on icon at bounding box center [533, 27] width 18 height 18
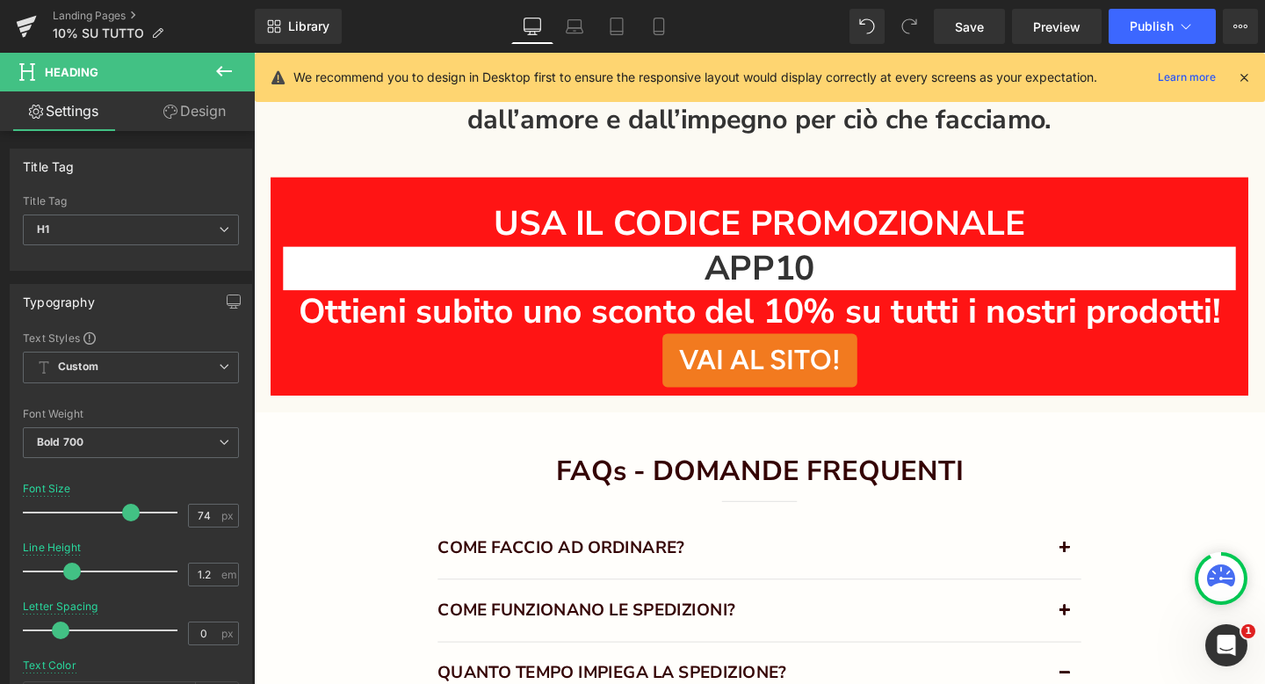
scroll to position [4500, 0]
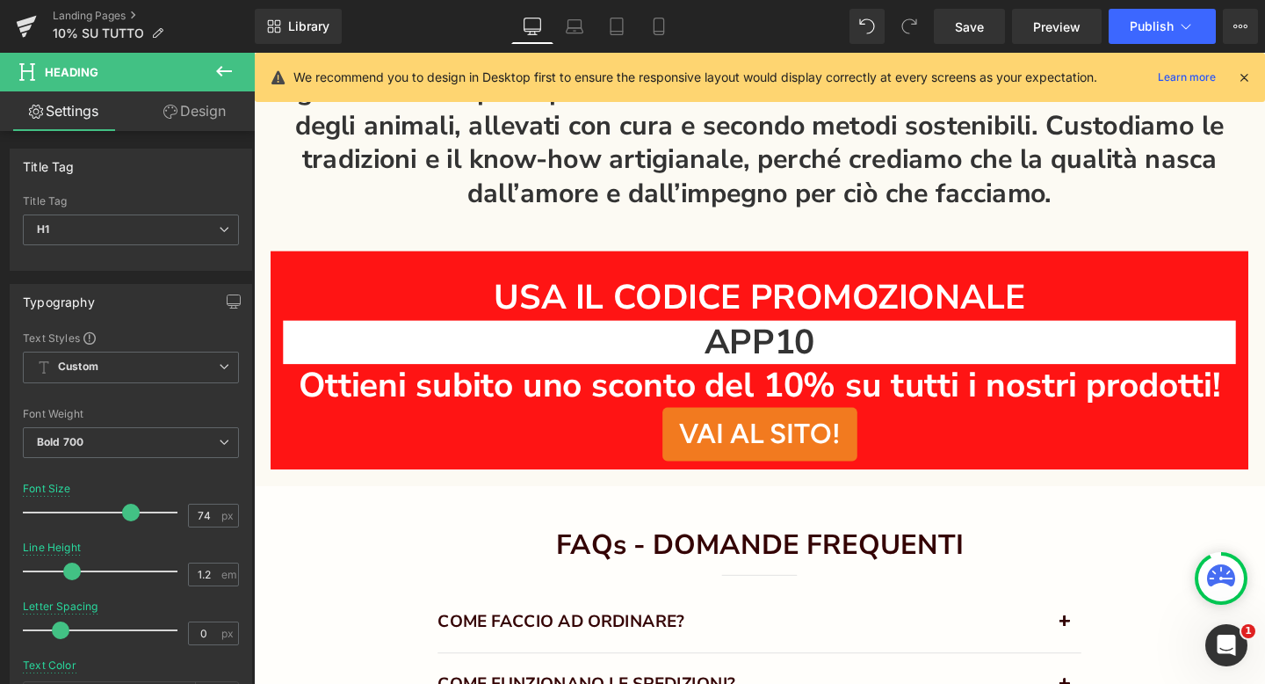
click at [803, 334] on div "APP10 Heading" at bounding box center [786, 357] width 1002 height 46
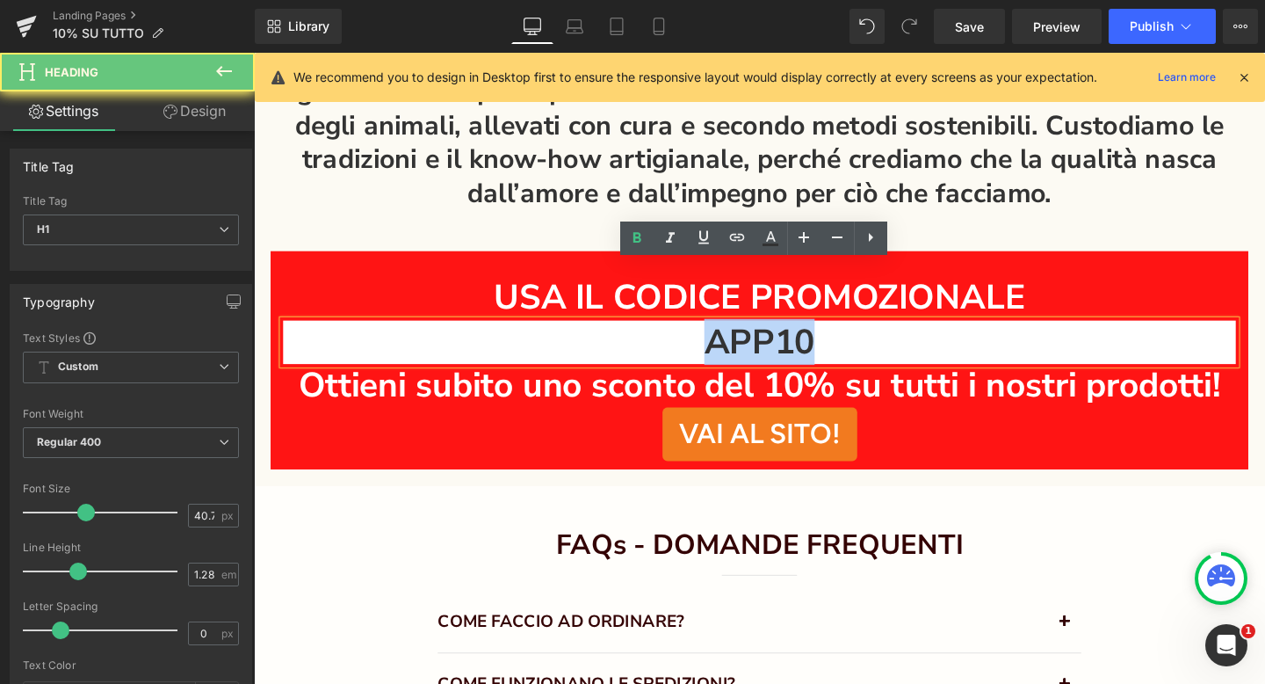
click at [803, 334] on h1 "APP10" at bounding box center [786, 357] width 1002 height 46
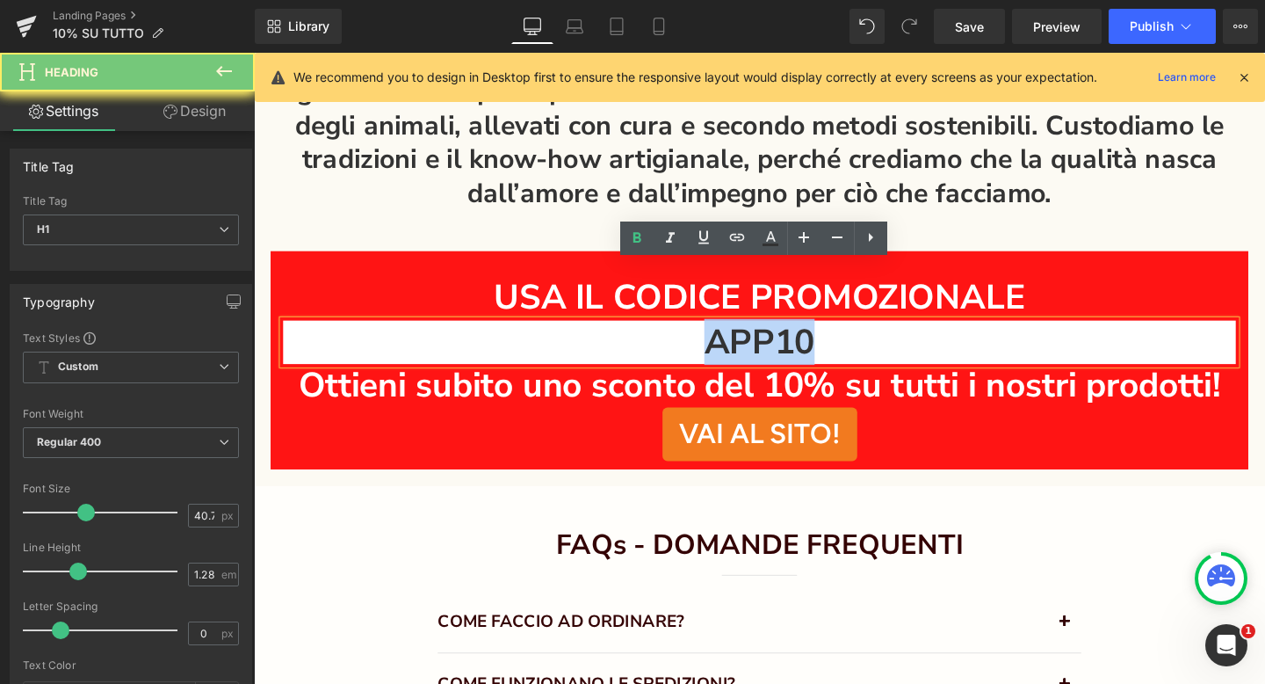
copy h1 "APP10"
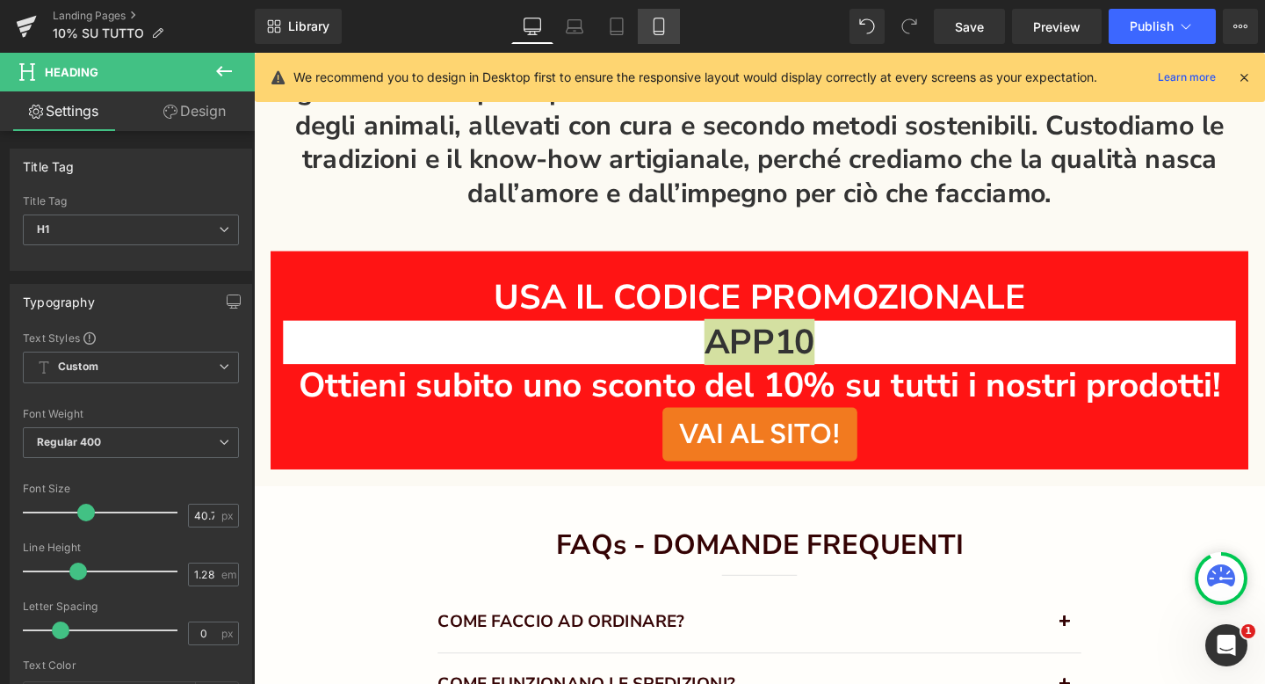
click at [657, 28] on icon at bounding box center [659, 27] width 18 height 18
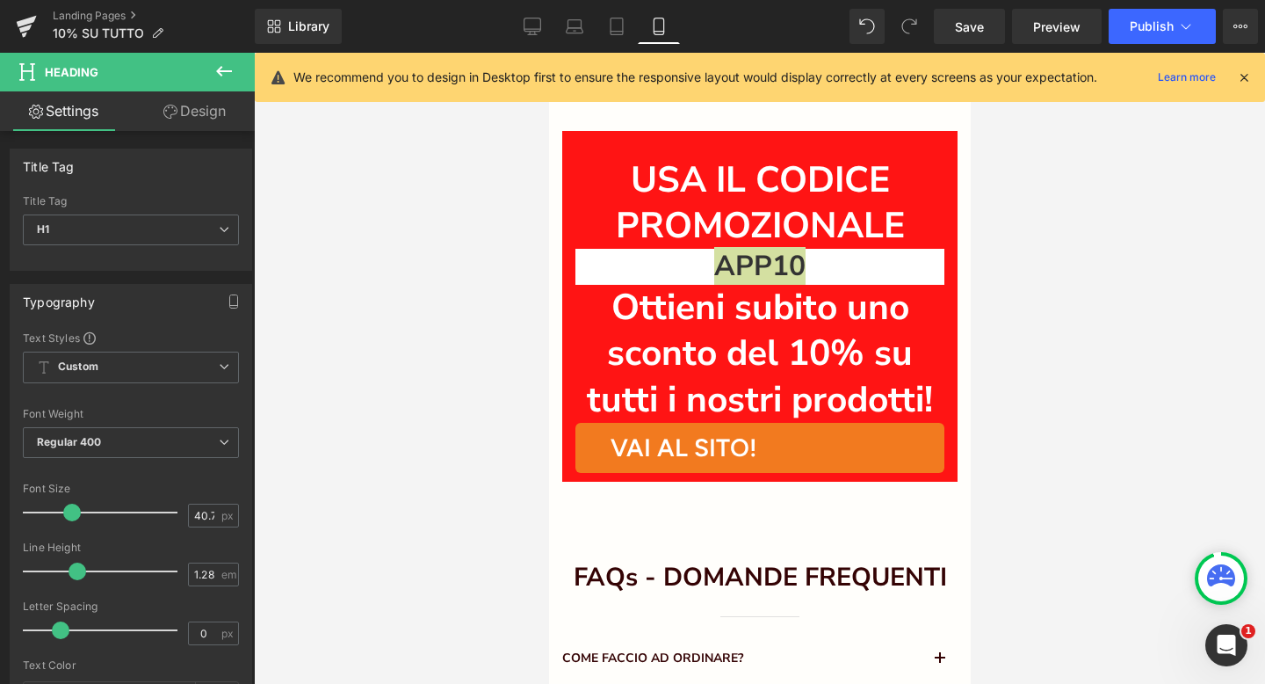
scroll to position [6428, 0]
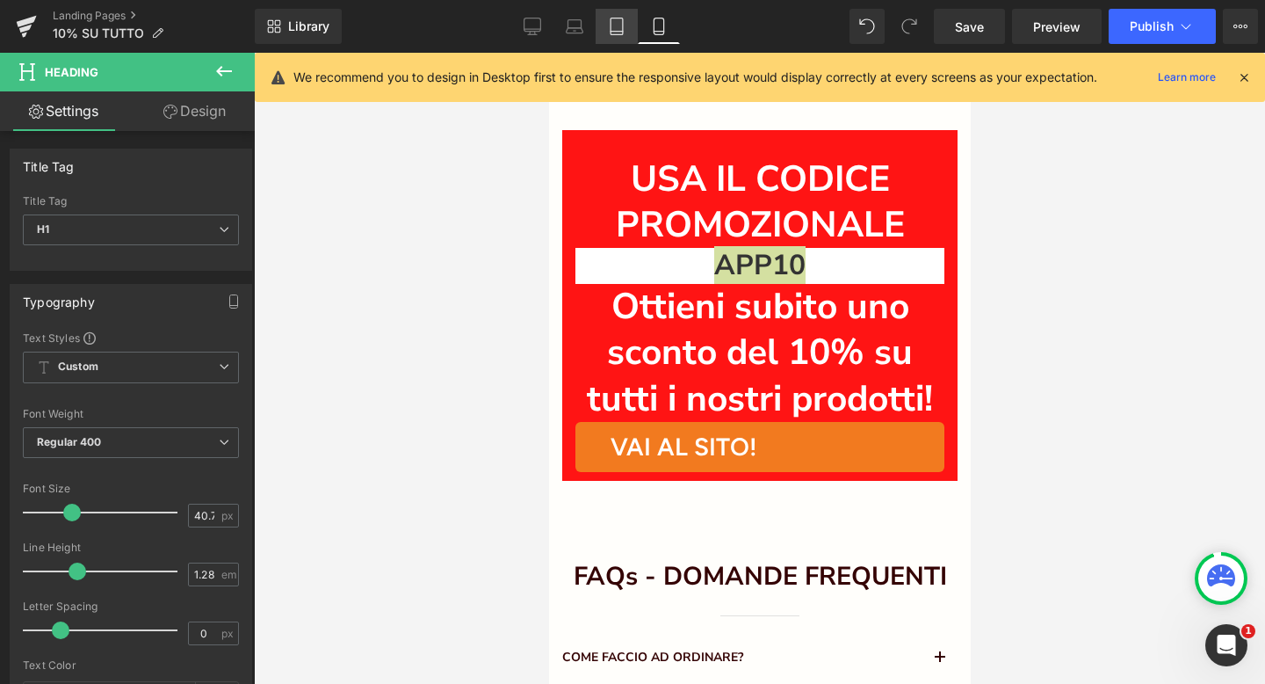
click at [622, 19] on icon at bounding box center [617, 27] width 18 height 18
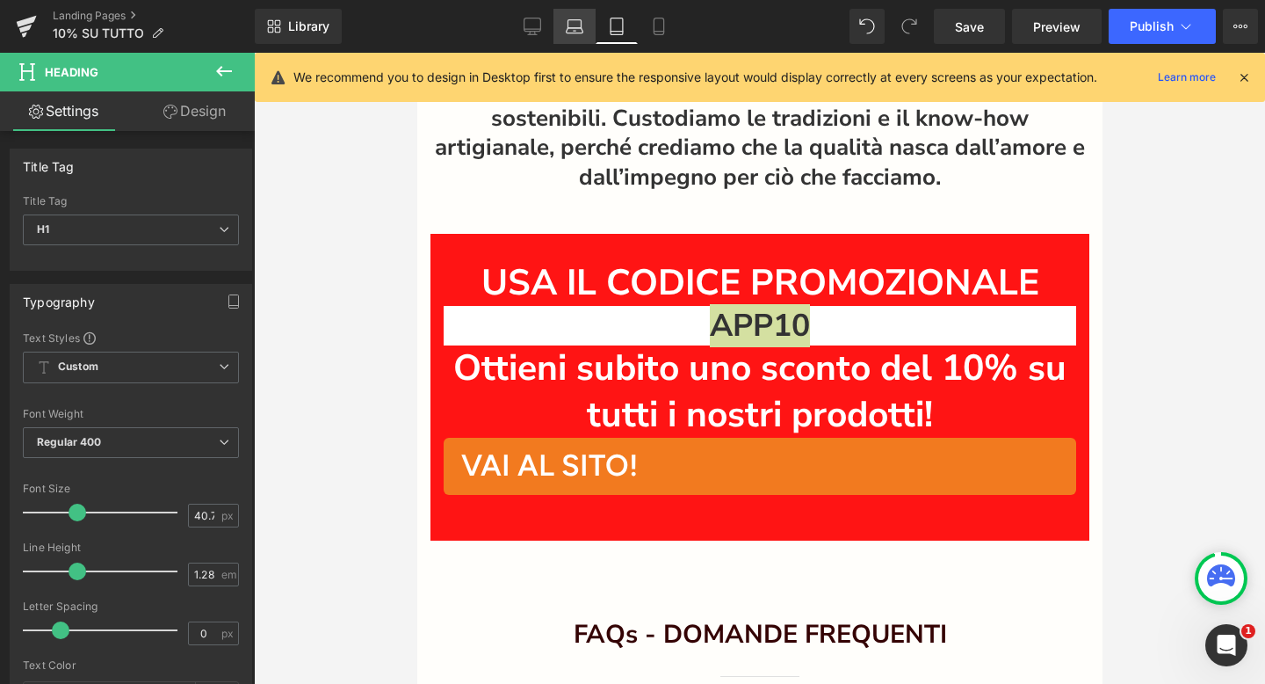
click at [572, 25] on icon at bounding box center [575, 27] width 18 height 18
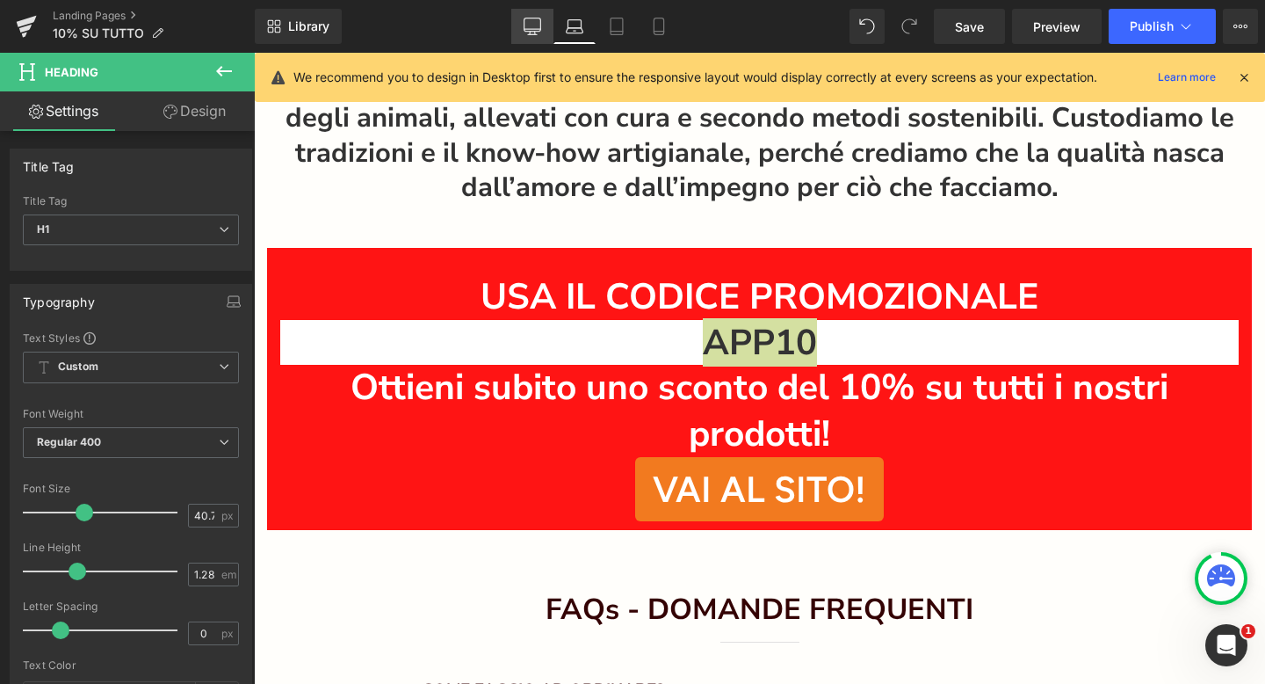
click at [529, 25] on icon at bounding box center [533, 27] width 18 height 18
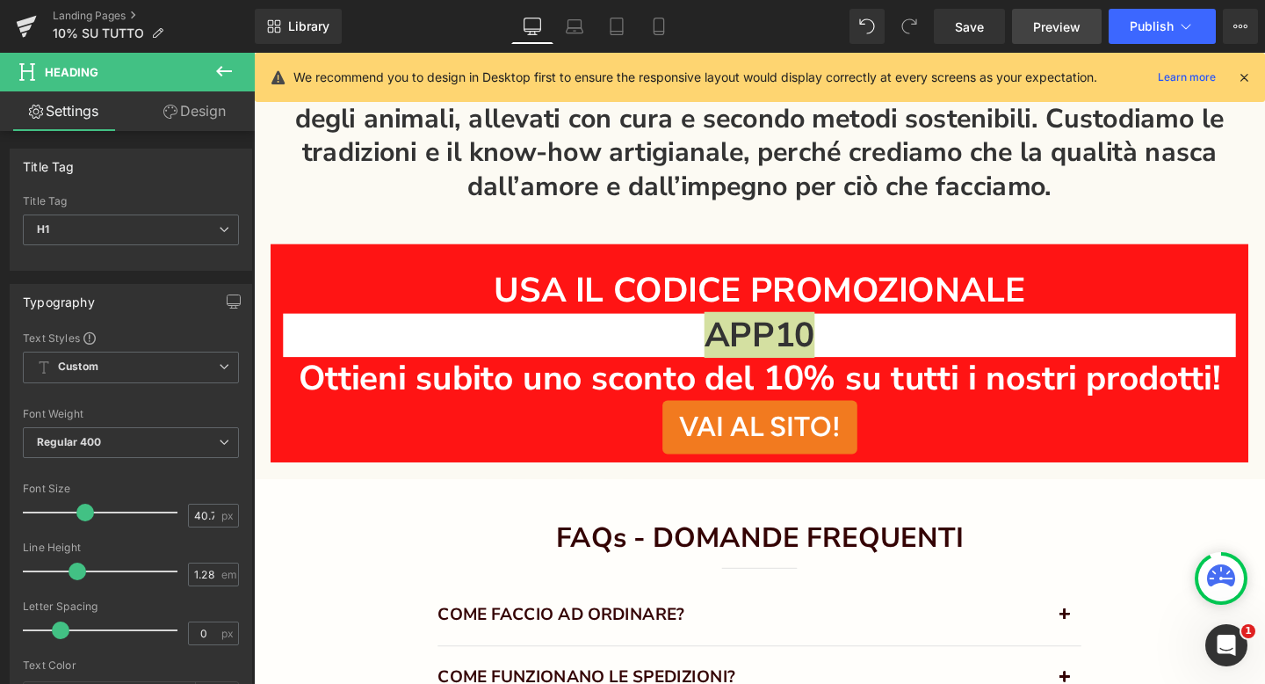
scroll to position [4504, 0]
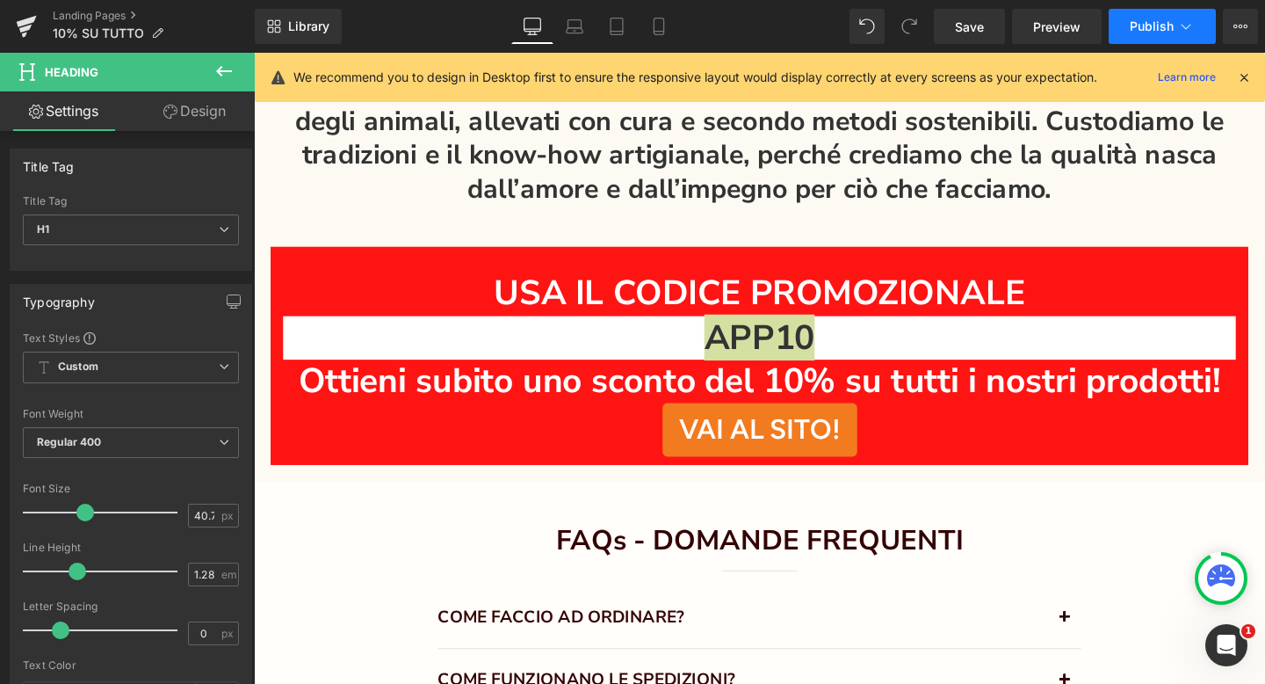
click at [1176, 28] on button "Publish" at bounding box center [1162, 26] width 107 height 35
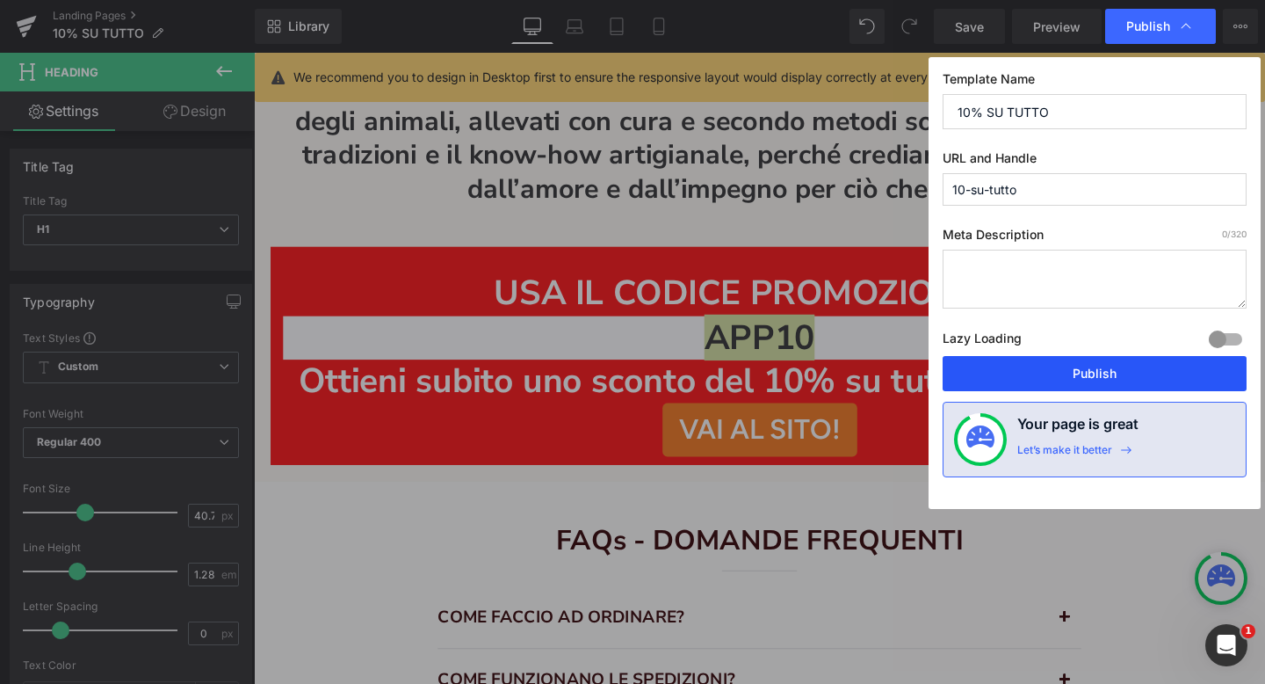
click at [1123, 369] on button "Publish" at bounding box center [1095, 373] width 304 height 35
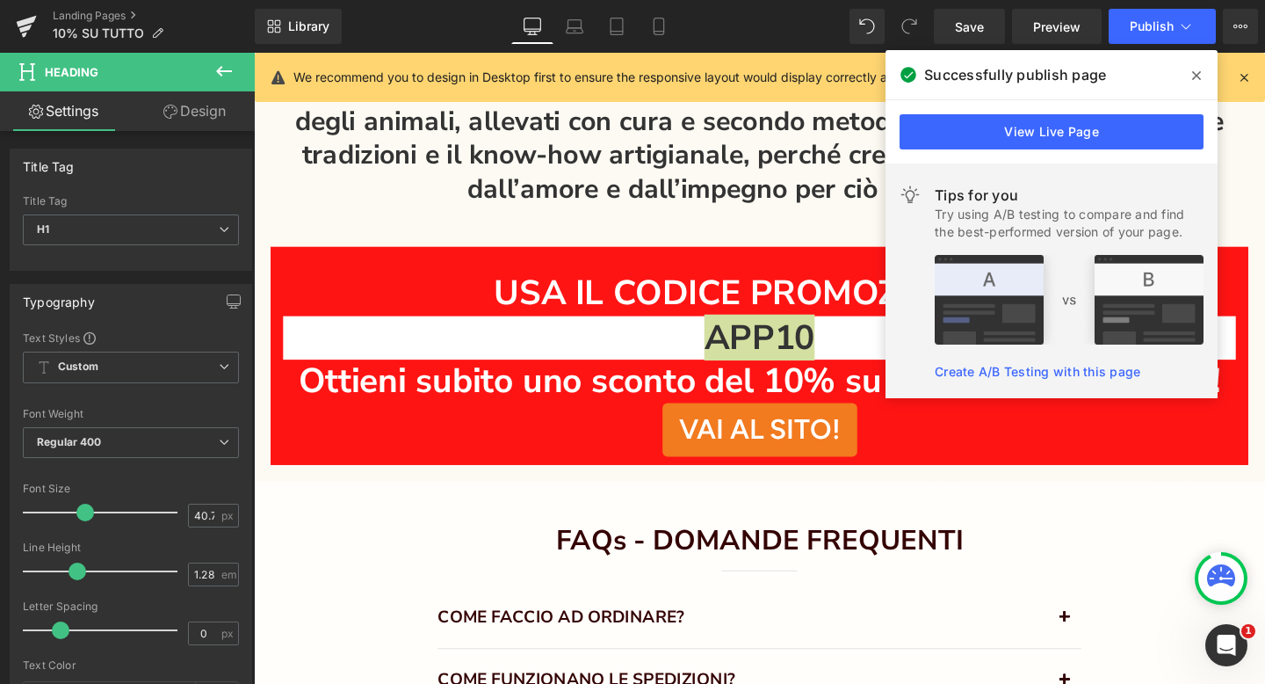
click at [1195, 74] on icon at bounding box center [1196, 75] width 9 height 9
